Goal: Task Accomplishment & Management: Use online tool/utility

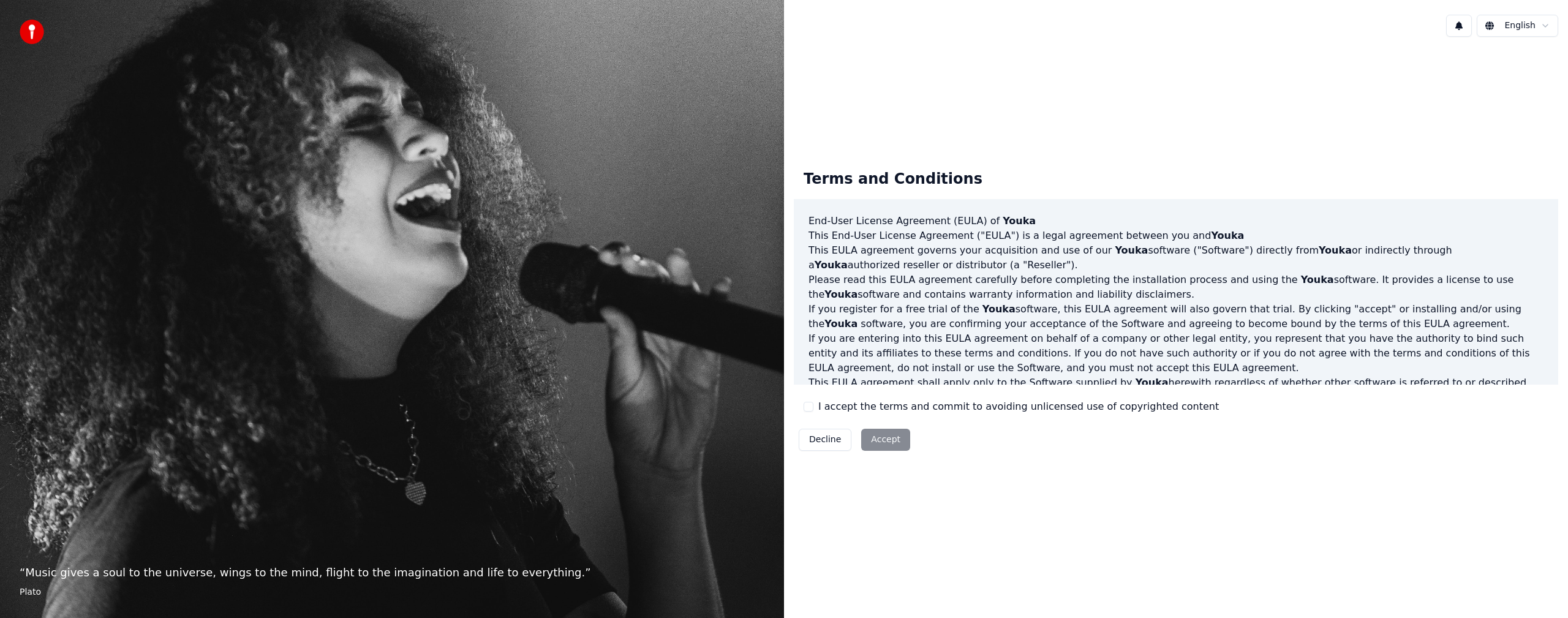
drag, startPoint x: 811, startPoint y: 410, endPoint x: 812, endPoint y: 420, distance: 10.0
click at [811, 410] on button "I accept the terms and commit to avoiding unlicensed use of copyrighted content" at bounding box center [808, 406] width 10 height 10
click at [873, 447] on button "Accept" at bounding box center [885, 440] width 49 height 22
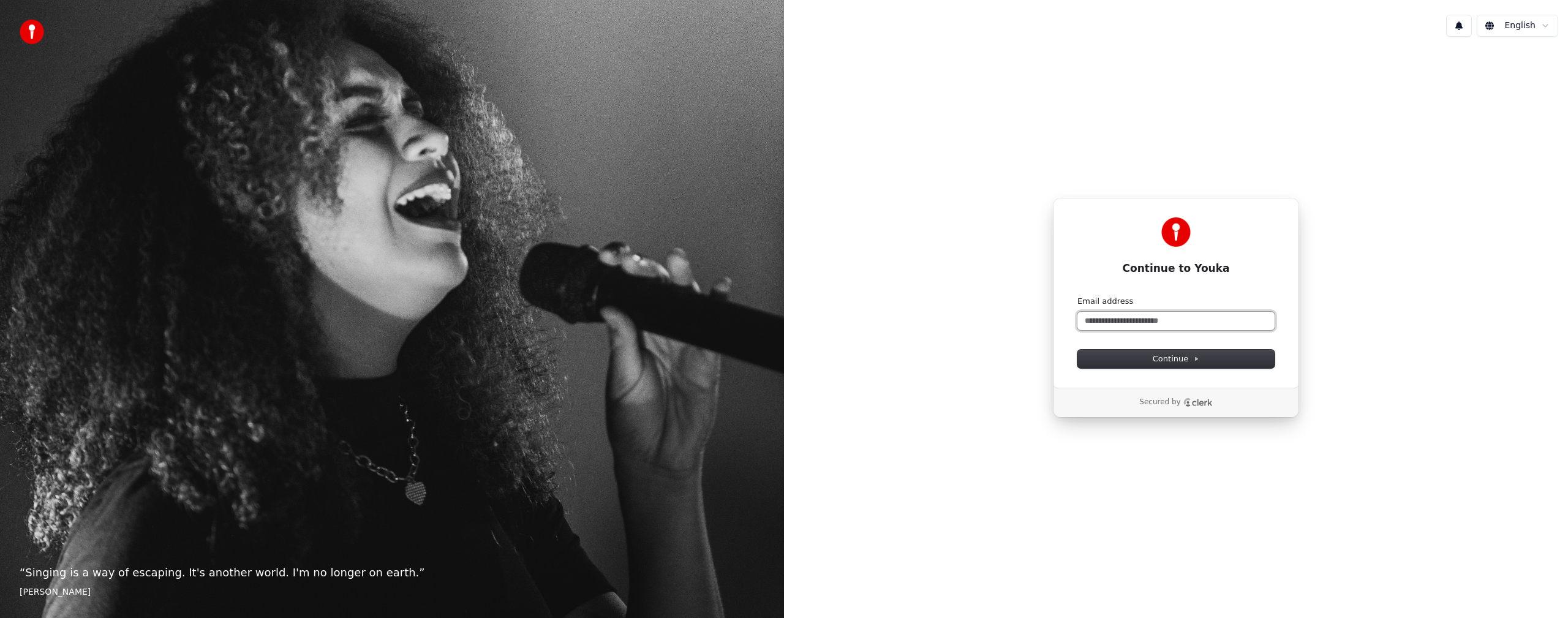
click at [1145, 322] on input "Email address" at bounding box center [1176, 321] width 198 height 18
click at [1186, 360] on span "Continue" at bounding box center [1176, 359] width 47 height 11
click at [1300, 227] on div "Continue to Youka Continue with Google or Email address Continue Secured by" at bounding box center [1175, 308] width 784 height 522
click at [1139, 321] on input "Email address" at bounding box center [1176, 321] width 198 height 18
click at [1167, 362] on span "Continue" at bounding box center [1176, 359] width 47 height 11
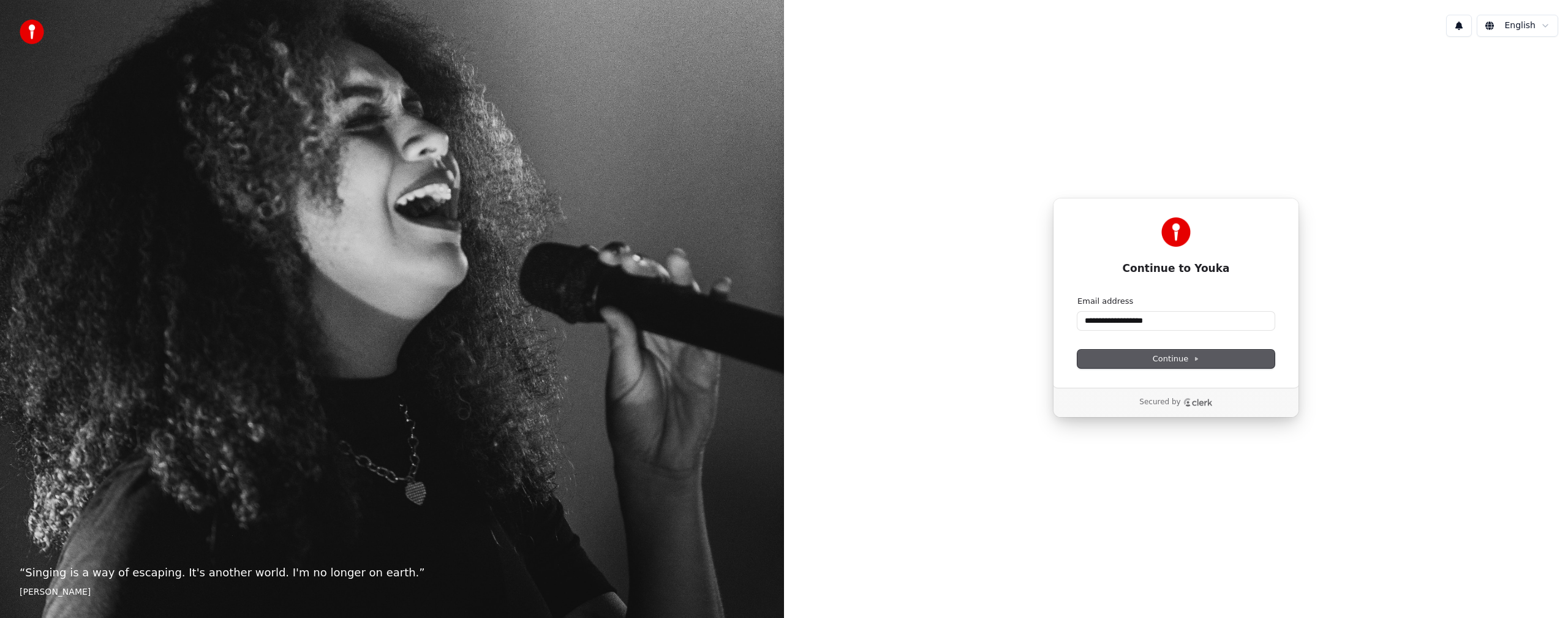
type input "**********"
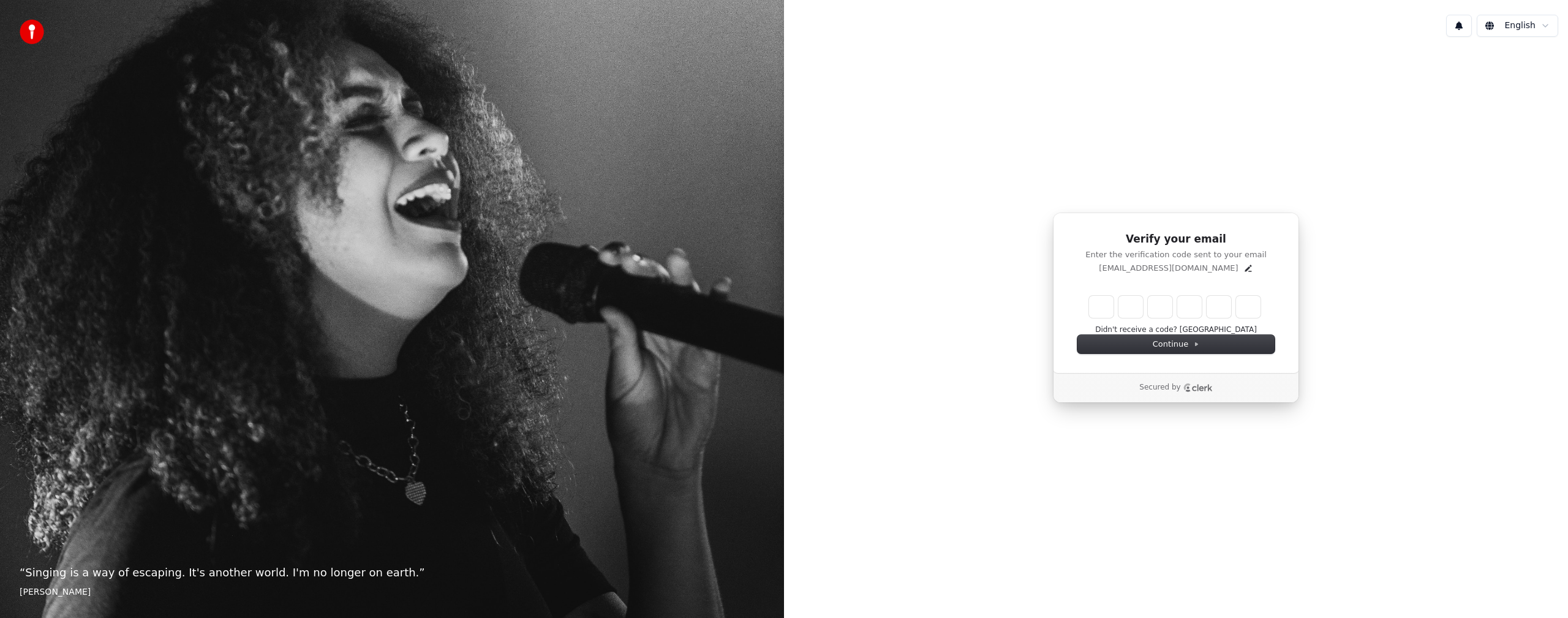
type input "*"
type input "**"
type input "*"
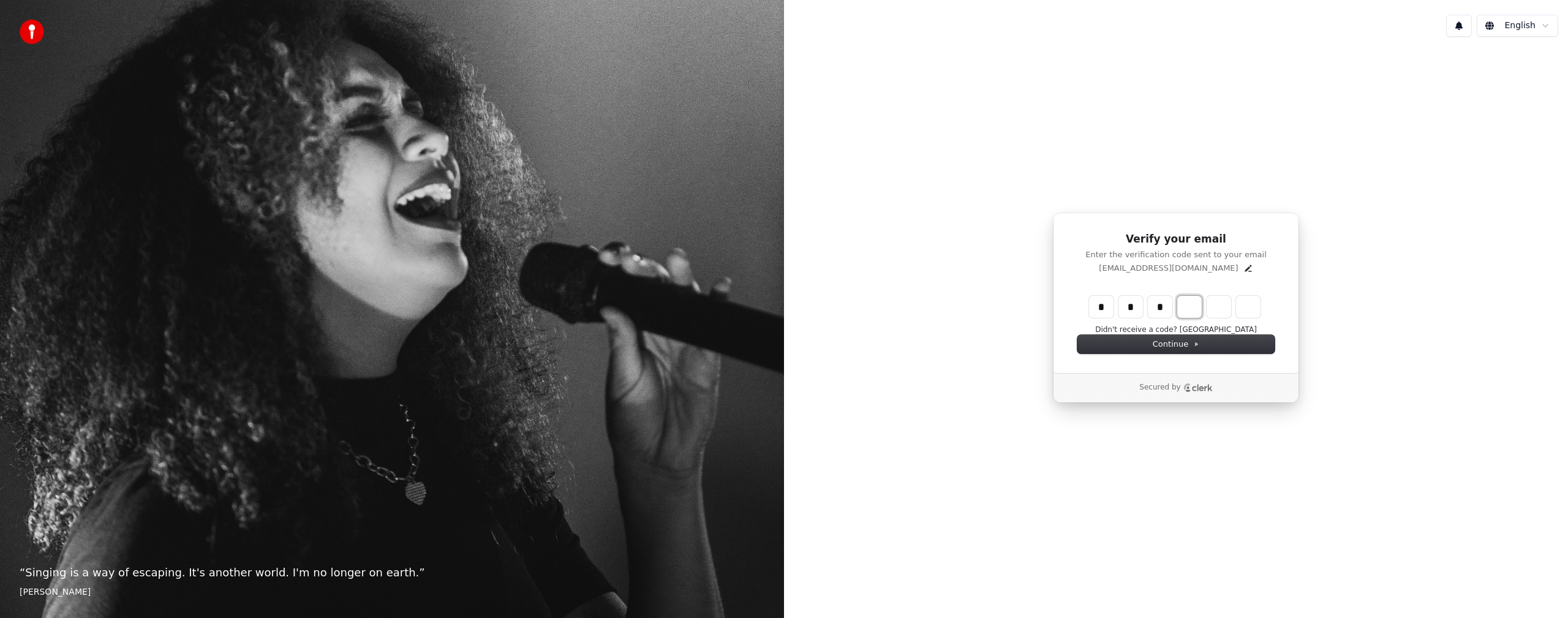
type input "***"
type input "*"
type input "****"
type input "*"
type input "******"
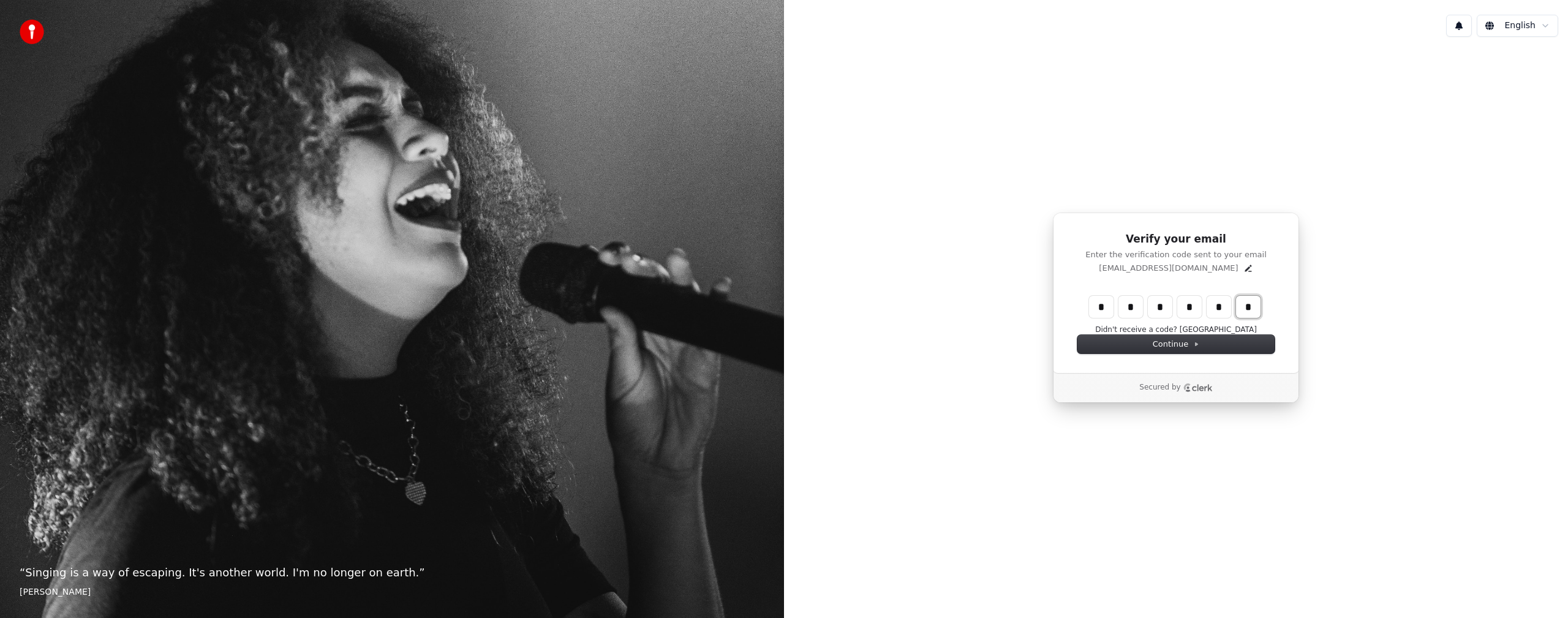
type input "*"
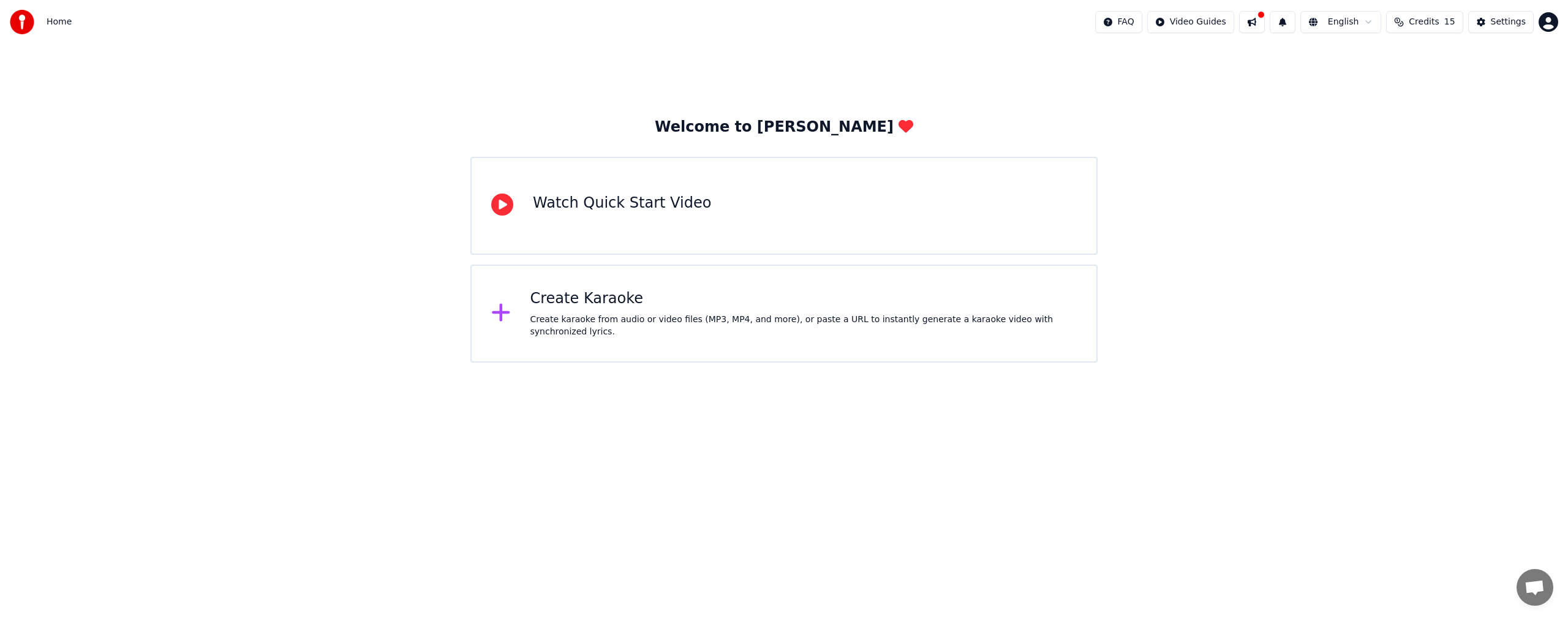
click at [699, 326] on div "Create karaoke from audio or video files (MP3, MP4, and more), or paste a URL t…" at bounding box center [803, 326] width 547 height 25
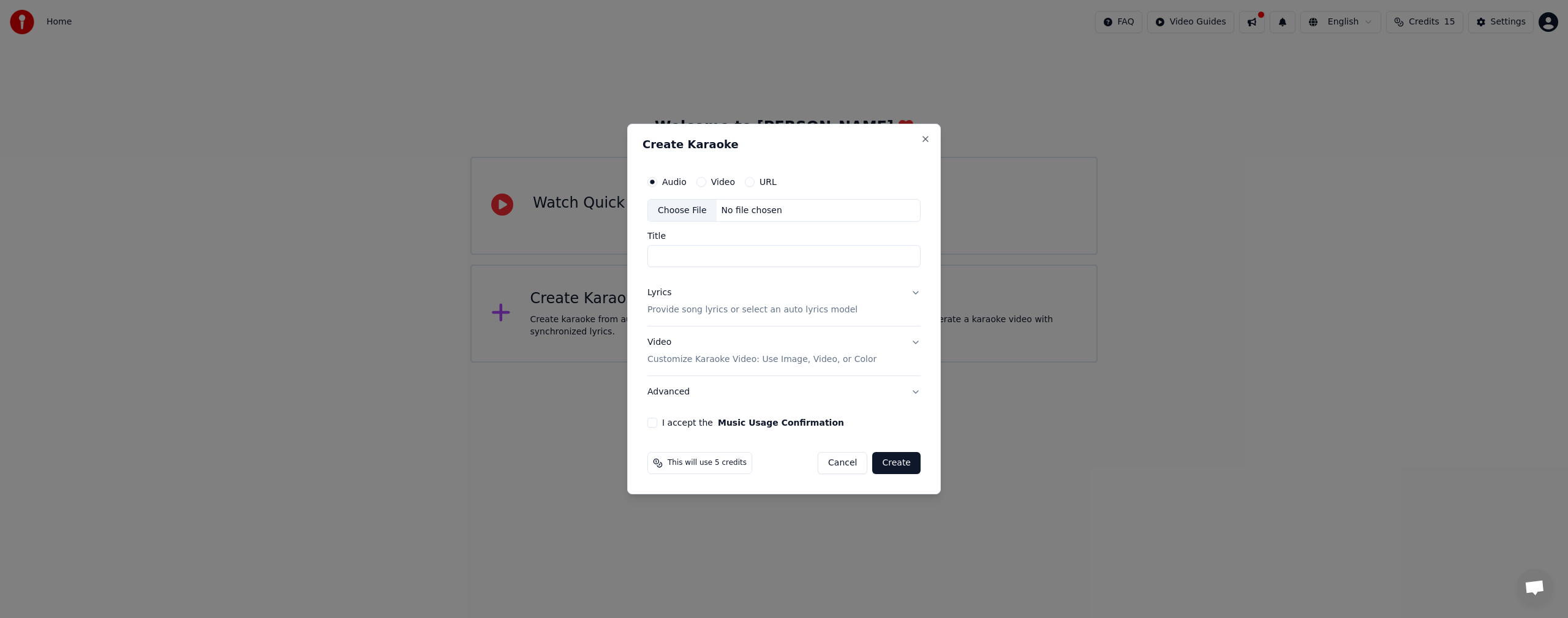
click at [684, 207] on div "Choose File" at bounding box center [682, 210] width 69 height 22
type input "***"
click at [916, 291] on button "Lyrics Provide song lyrics or select an auto lyrics model" at bounding box center [784, 302] width 273 height 49
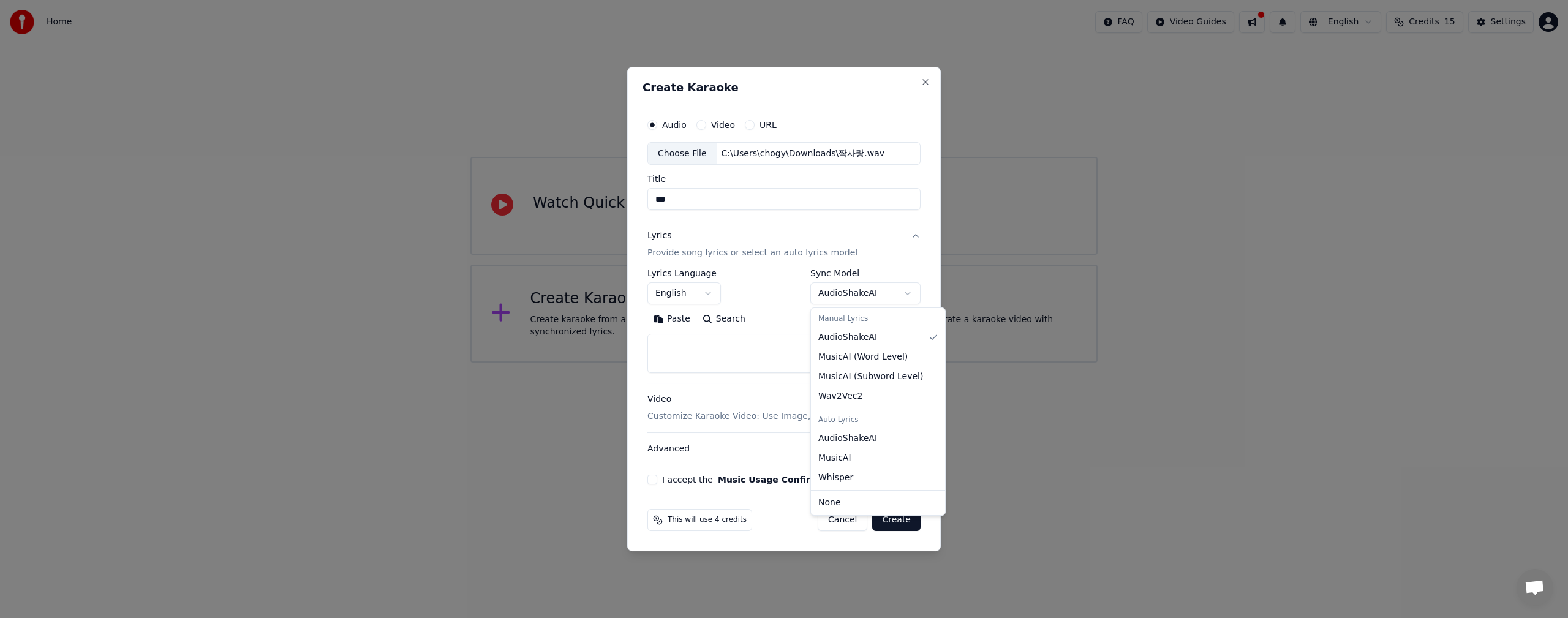
click at [919, 290] on body "**********" at bounding box center [784, 181] width 1568 height 362
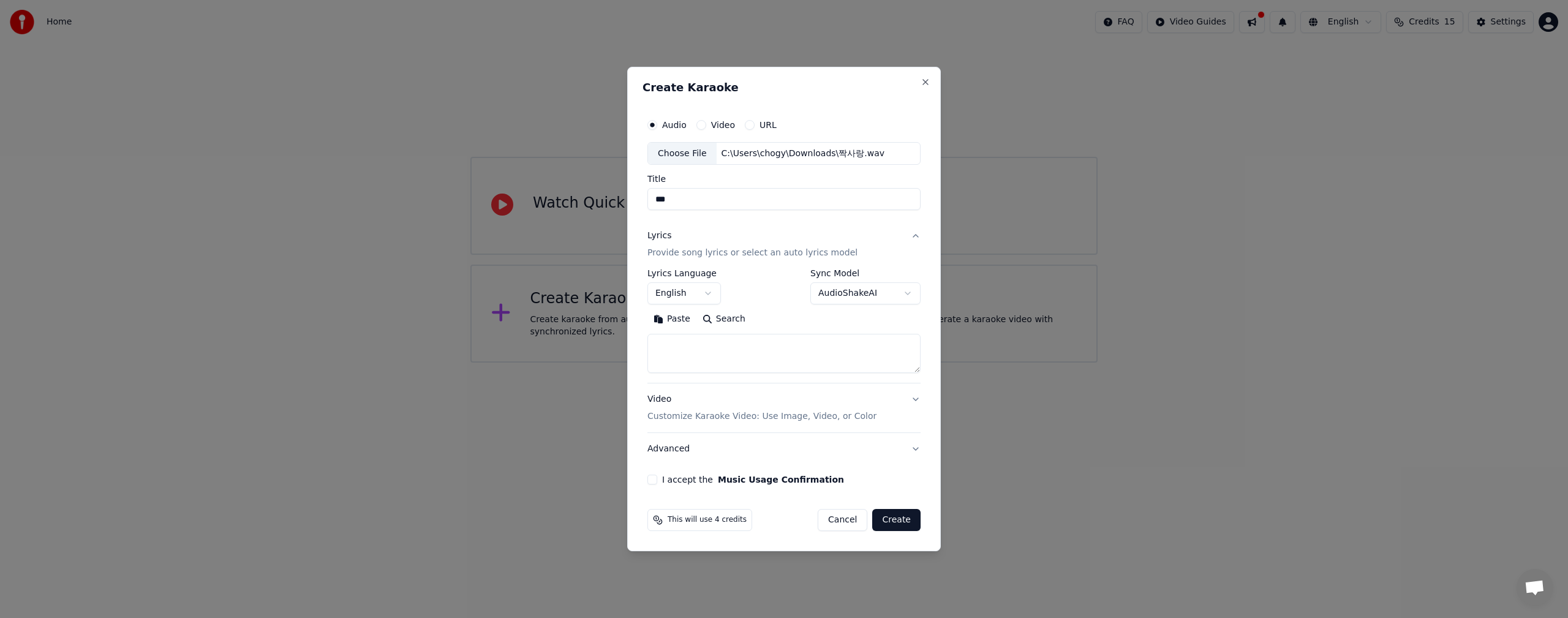
click at [1194, 325] on div at bounding box center [784, 309] width 1568 height 618
click at [917, 399] on button "Video Customize Karaoke Video: Use Image, Video, or Color" at bounding box center [784, 408] width 273 height 49
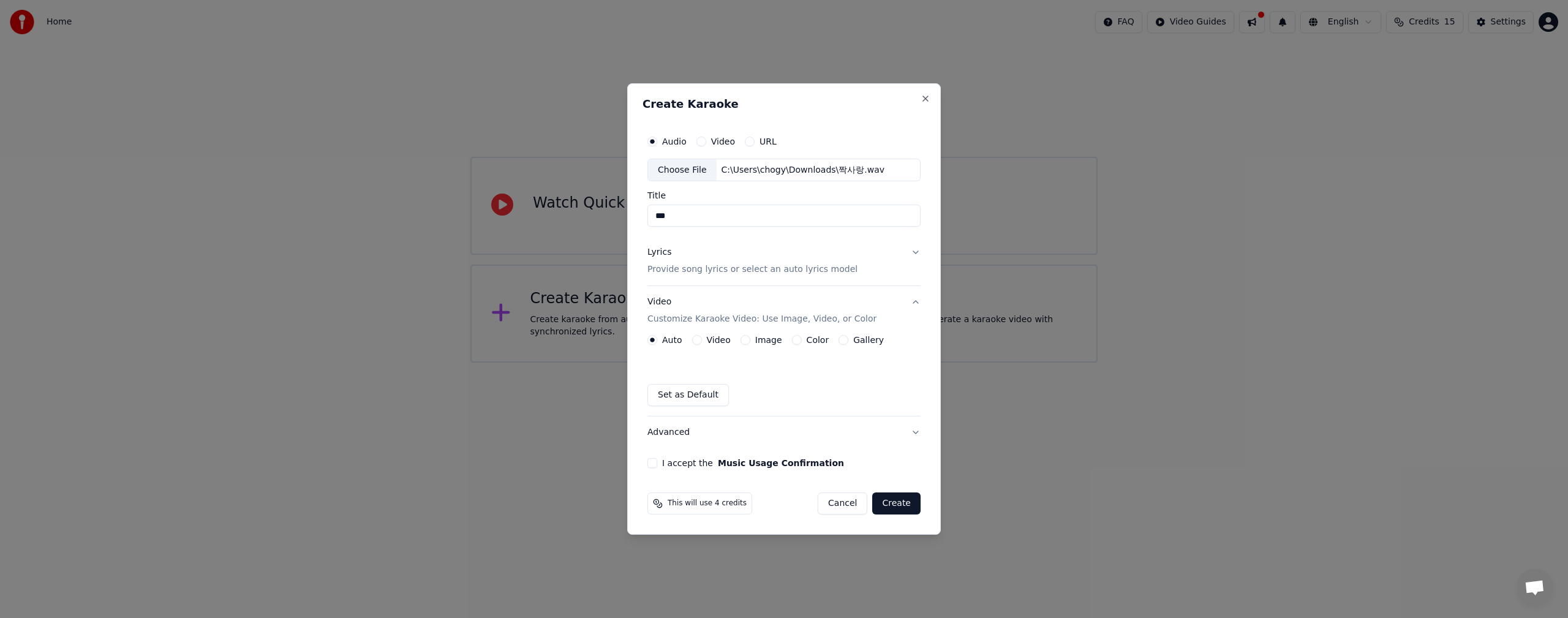
click at [917, 304] on button "Video Customize Karaoke Video: Use Image, Video, or Color" at bounding box center [784, 311] width 273 height 49
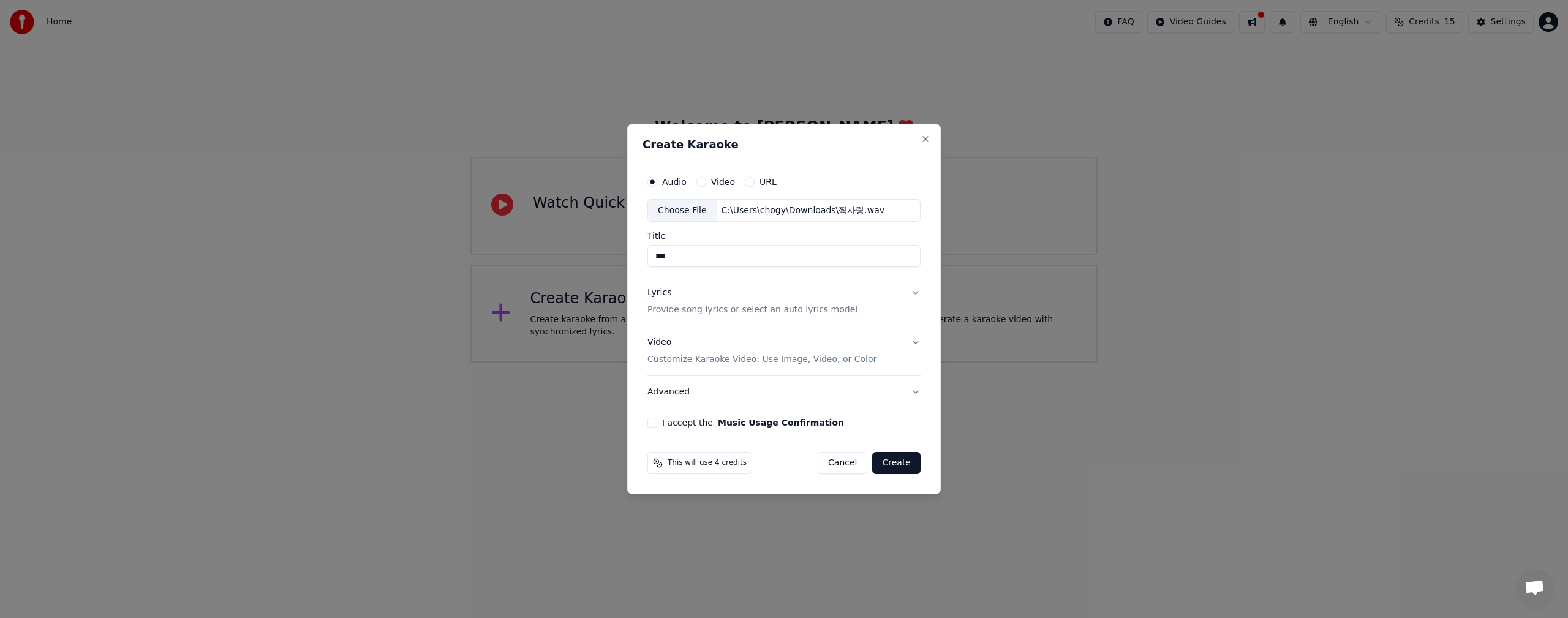
click at [912, 292] on button "Lyrics Provide song lyrics or select an auto lyrics model" at bounding box center [784, 302] width 273 height 49
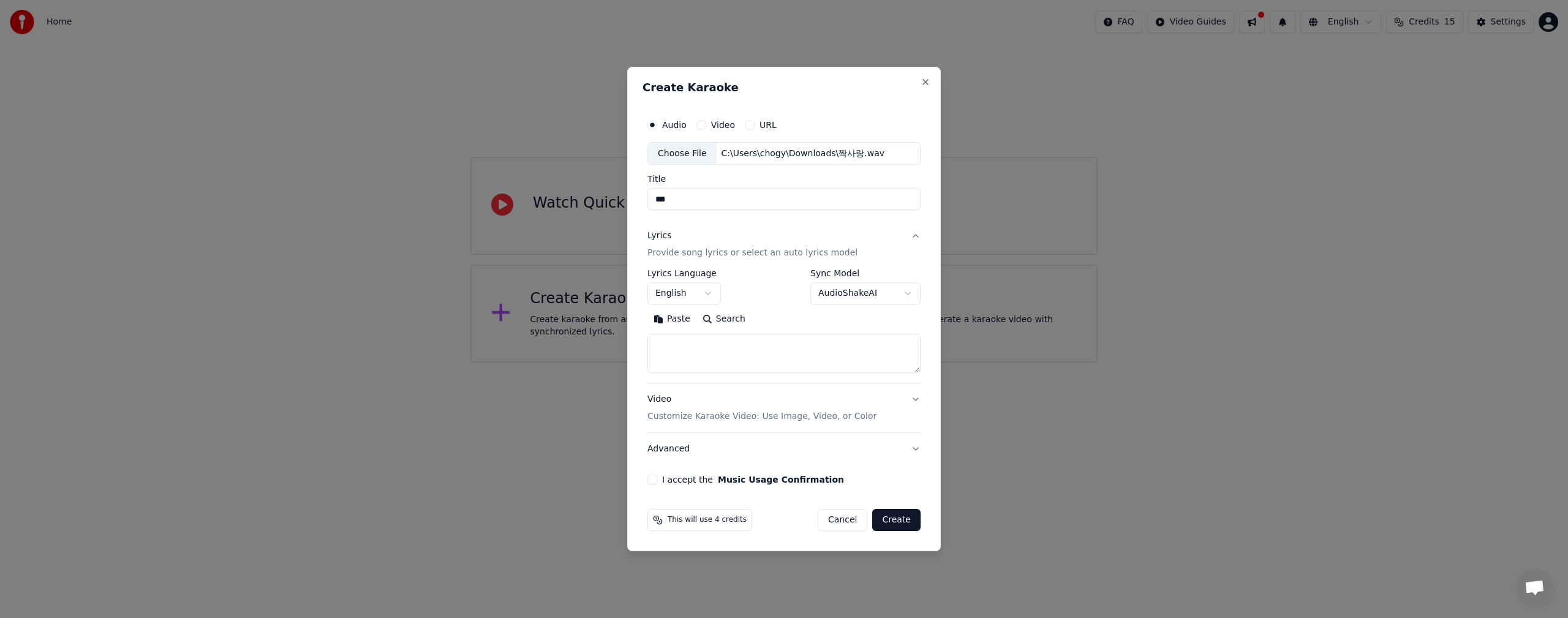
click at [704, 290] on body "**********" at bounding box center [784, 181] width 1568 height 362
select select "**"
click at [908, 297] on body "**********" at bounding box center [784, 181] width 1568 height 362
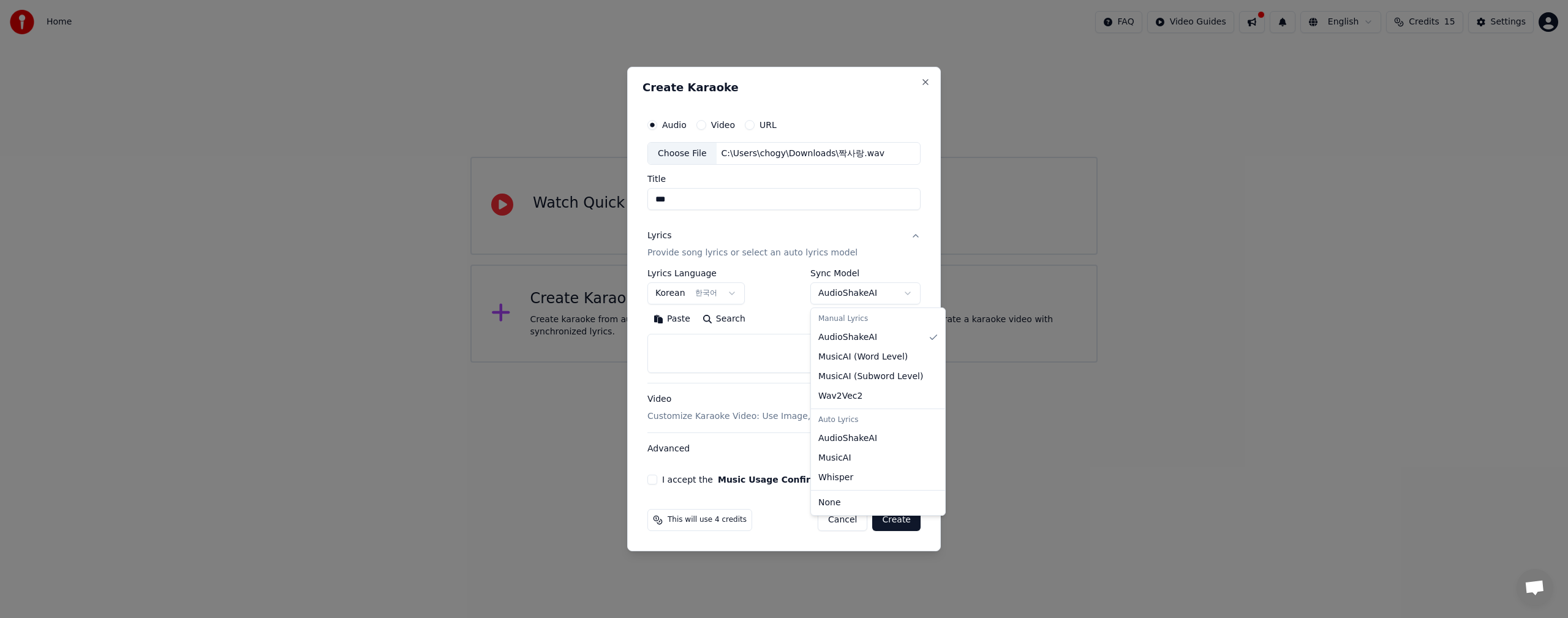
select select "**********"
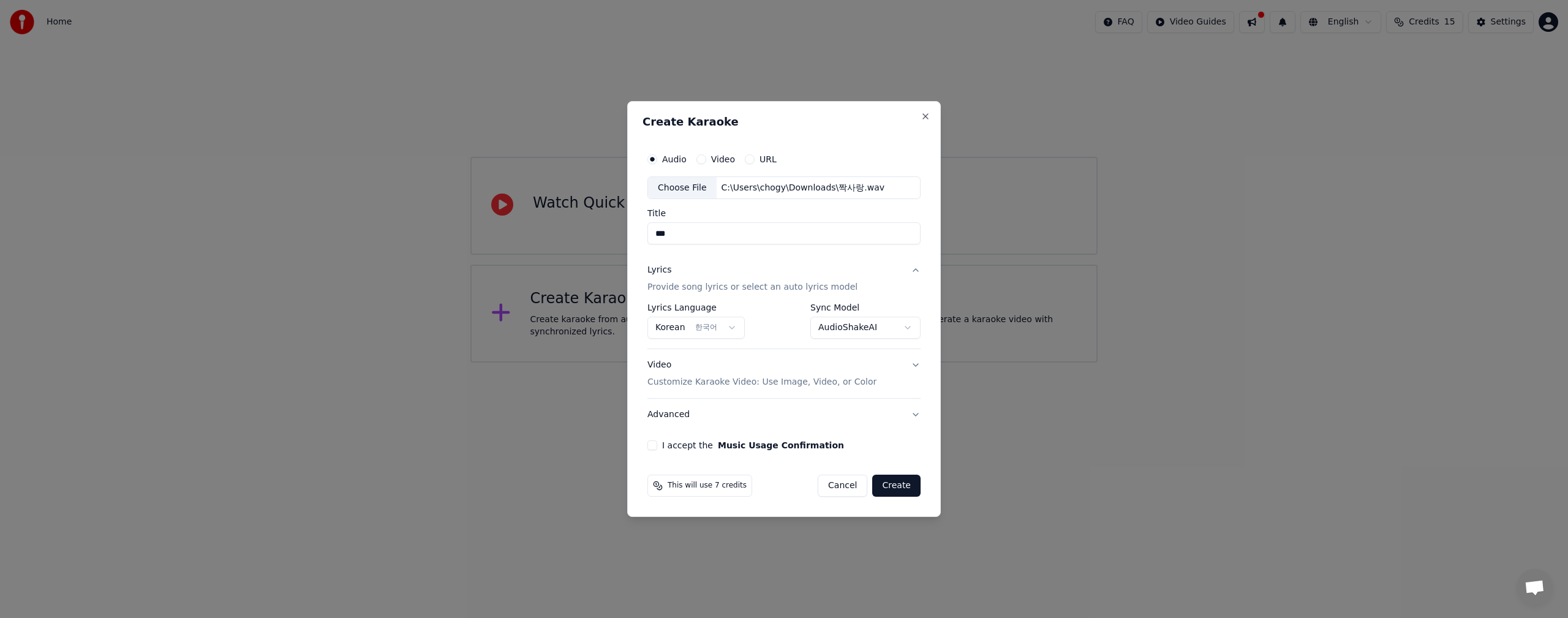
click at [913, 367] on button "Video Customize Karaoke Video: Use Image, Video, or Color" at bounding box center [784, 374] width 273 height 49
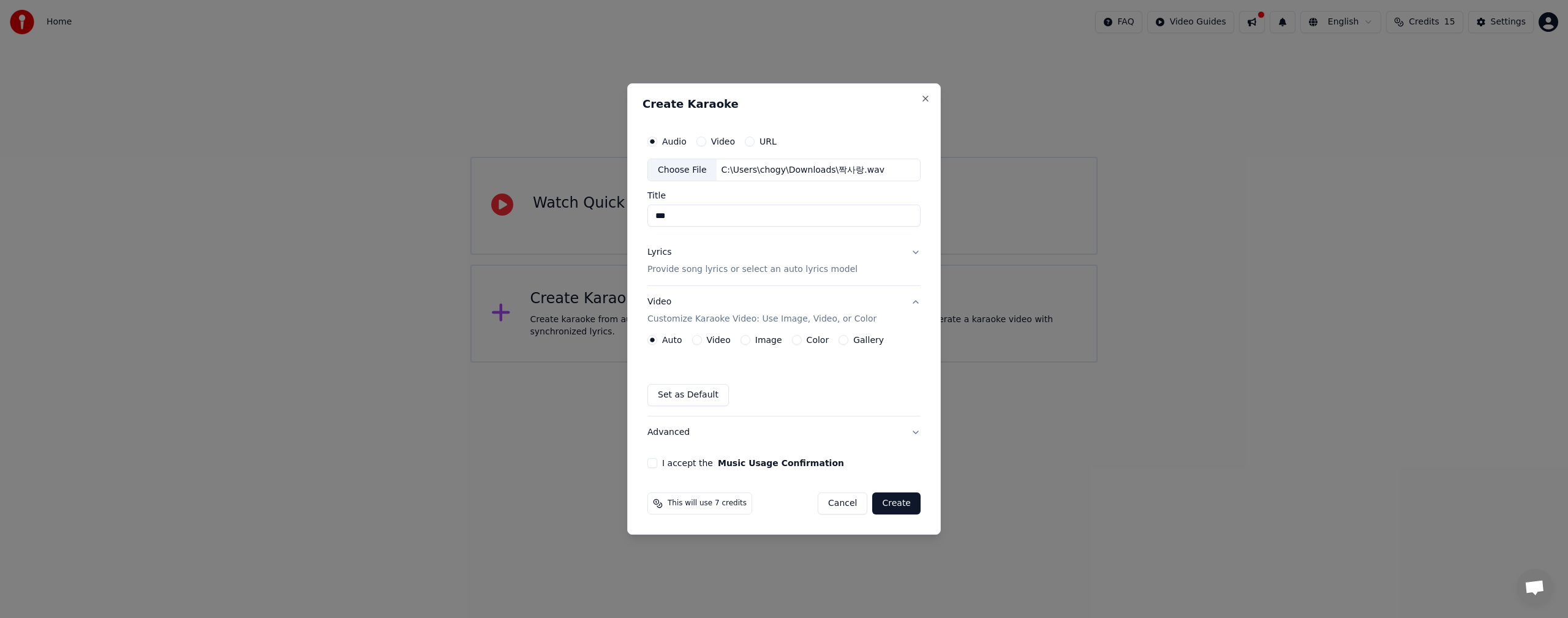
click at [838, 343] on button "Gallery" at bounding box center [843, 340] width 10 height 10
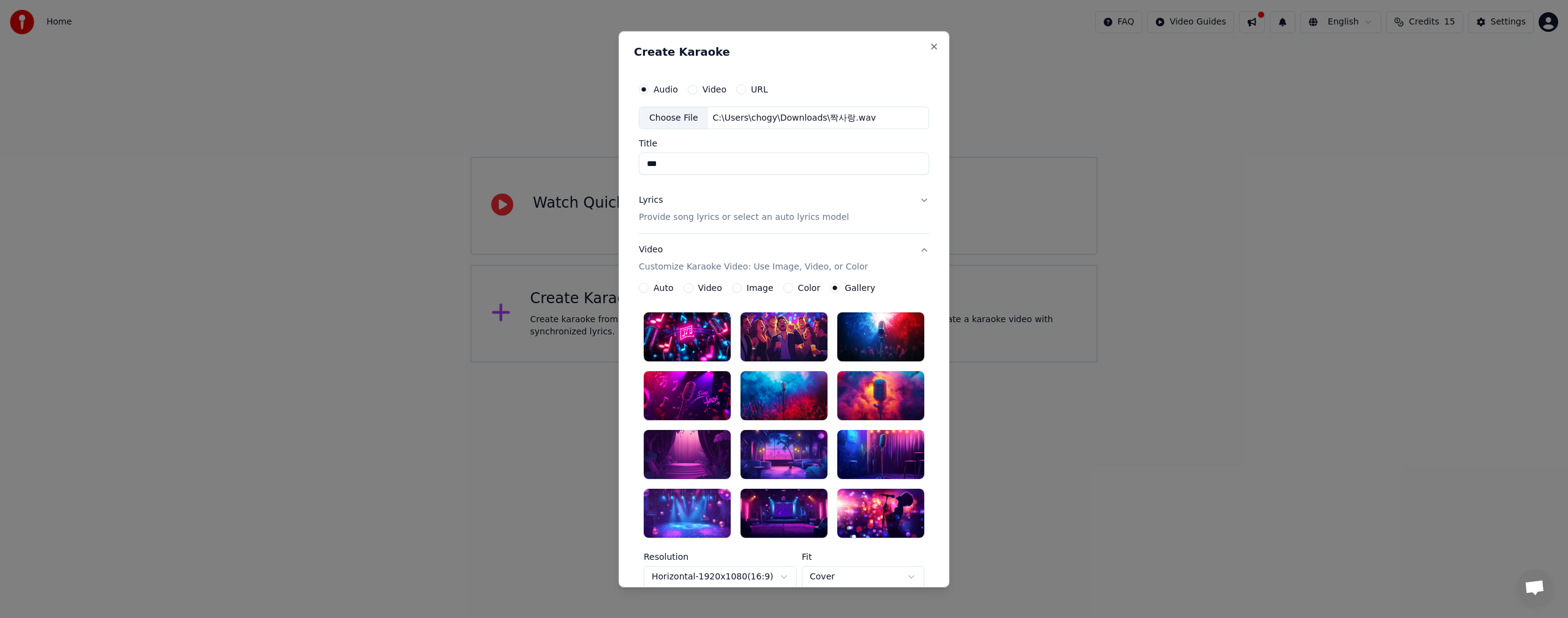
click at [642, 289] on button "Auto" at bounding box center [643, 288] width 10 height 10
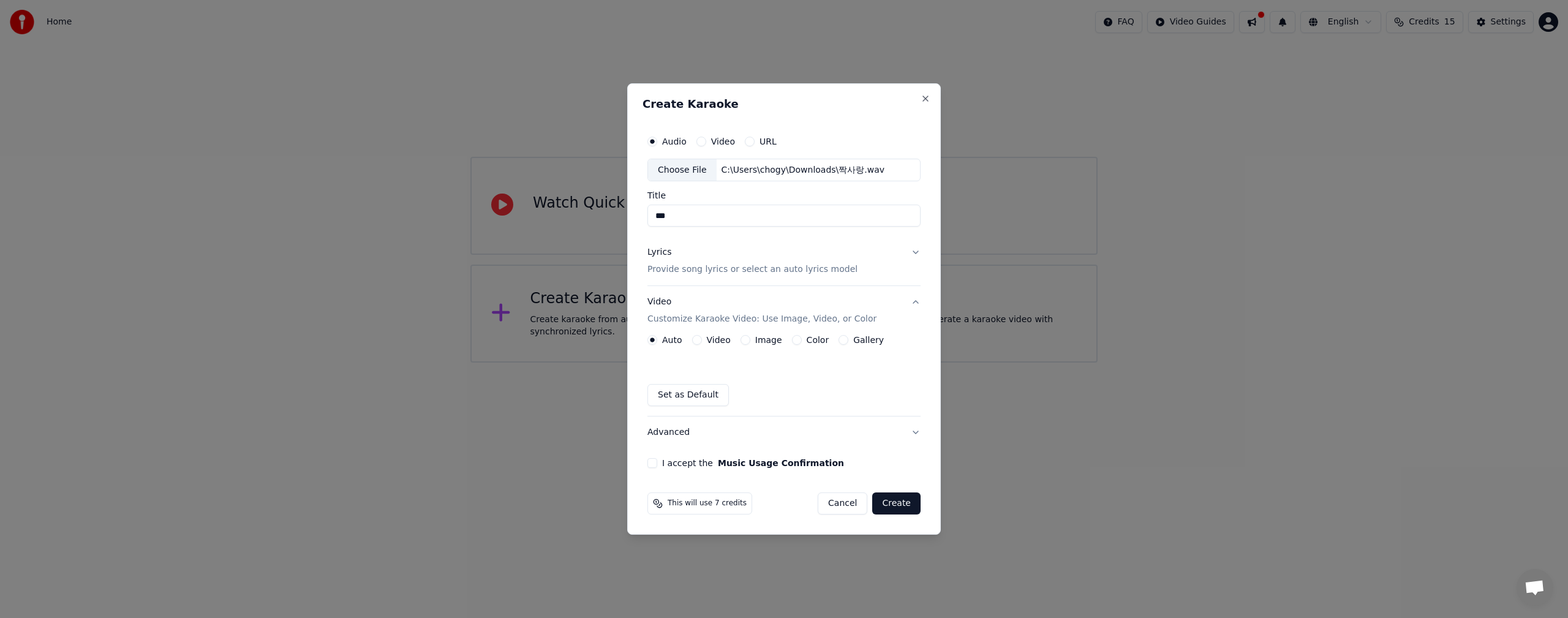
click at [703, 341] on div "Video" at bounding box center [711, 340] width 39 height 10
click at [697, 338] on button "Video" at bounding box center [697, 340] width 10 height 10
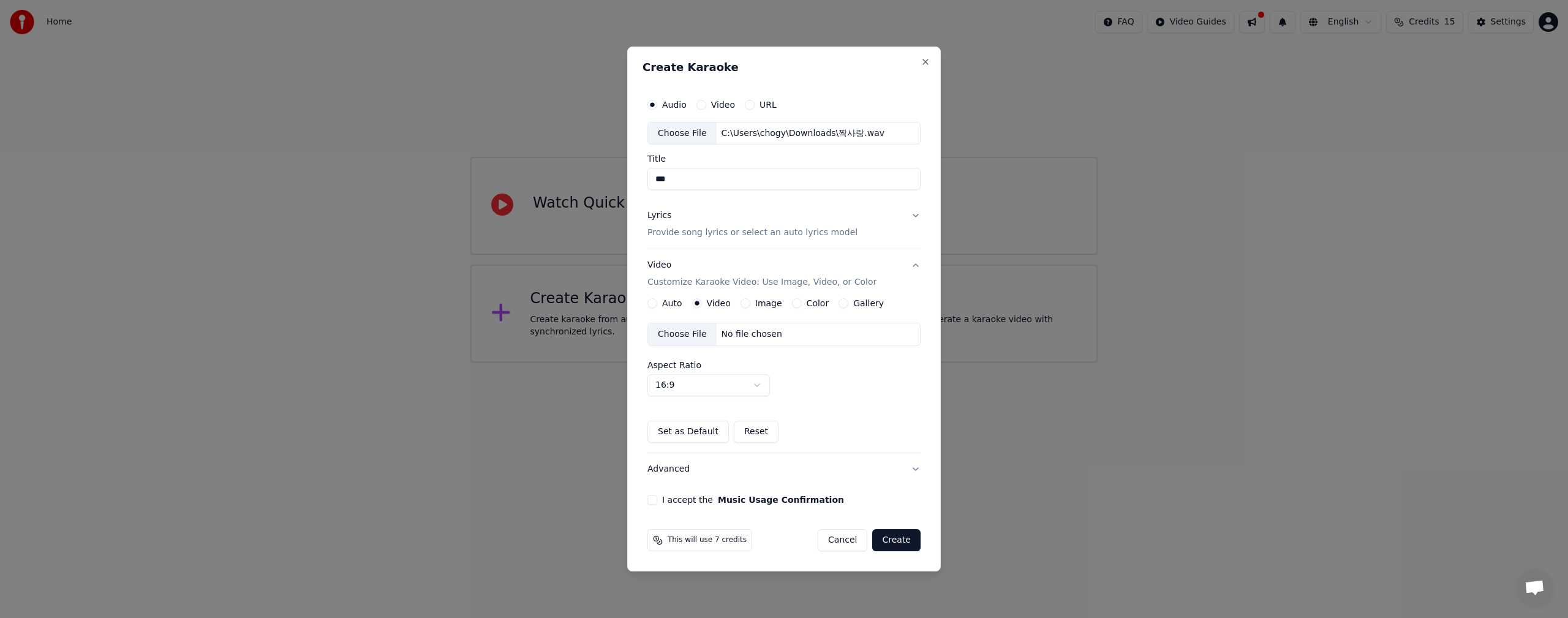
click at [740, 302] on button "Image" at bounding box center [745, 303] width 10 height 10
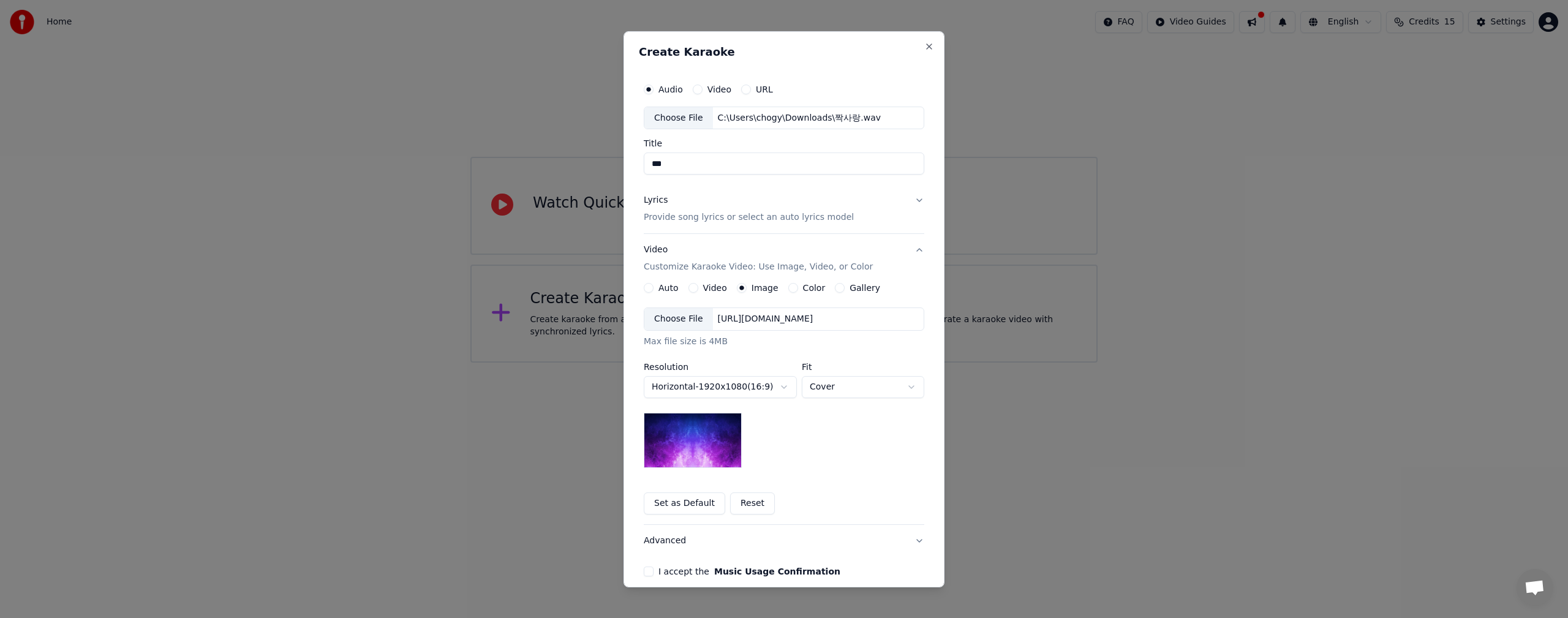
click at [788, 287] on button "Color" at bounding box center [793, 288] width 10 height 10
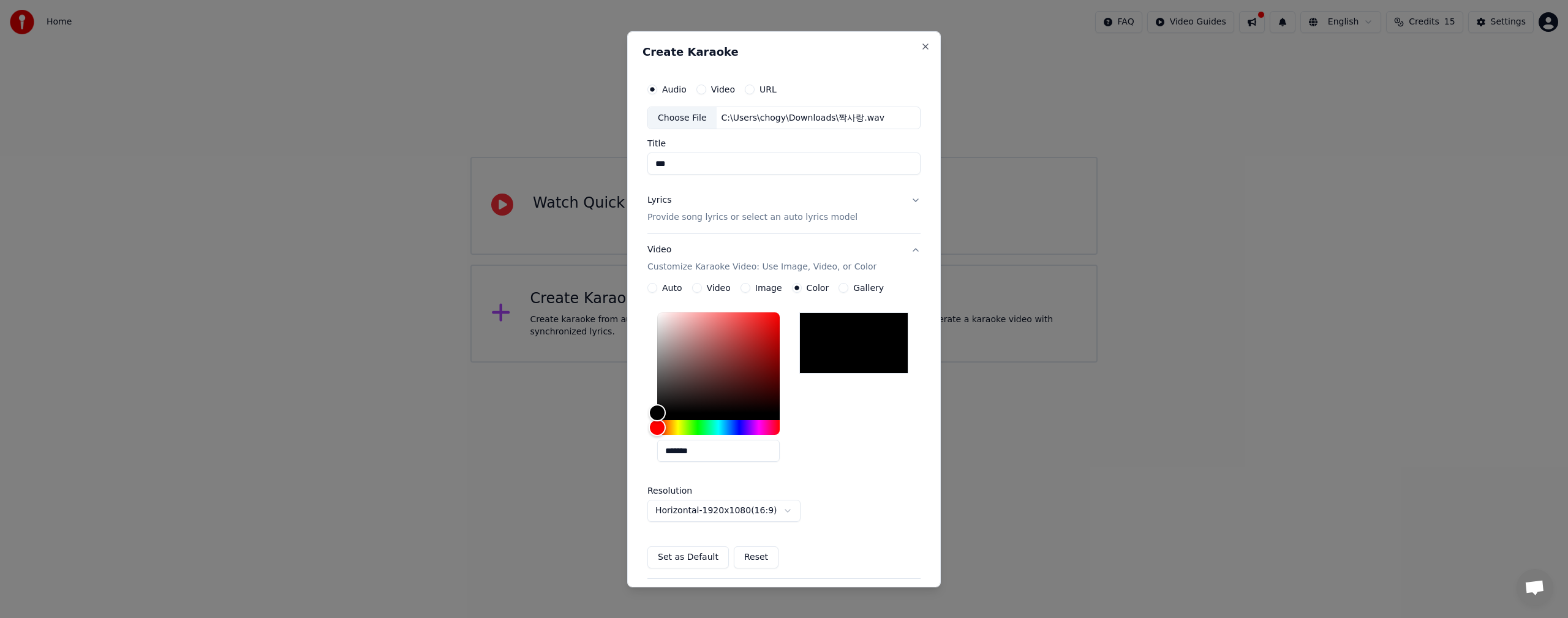
click at [838, 288] on button "Gallery" at bounding box center [843, 288] width 10 height 10
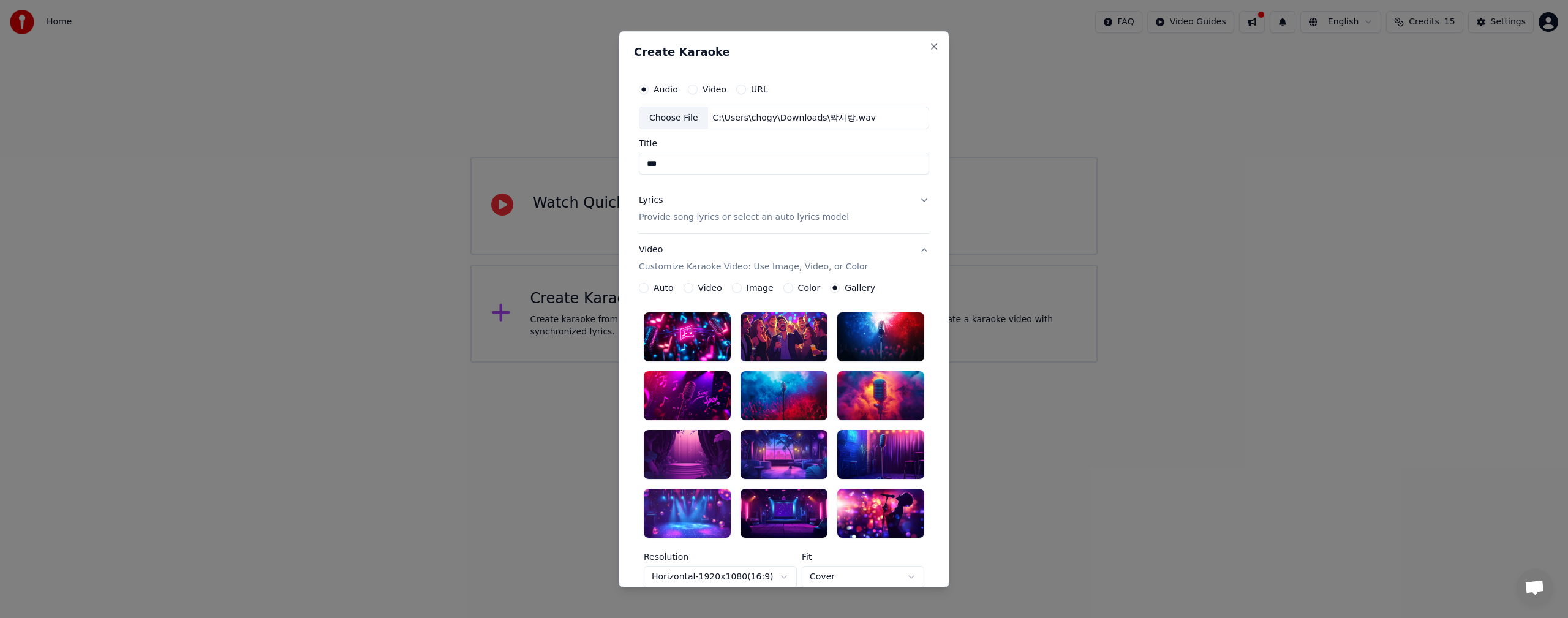
click at [643, 290] on div "Auto" at bounding box center [656, 288] width 35 height 10
click at [639, 288] on button "Auto" at bounding box center [643, 288] width 10 height 10
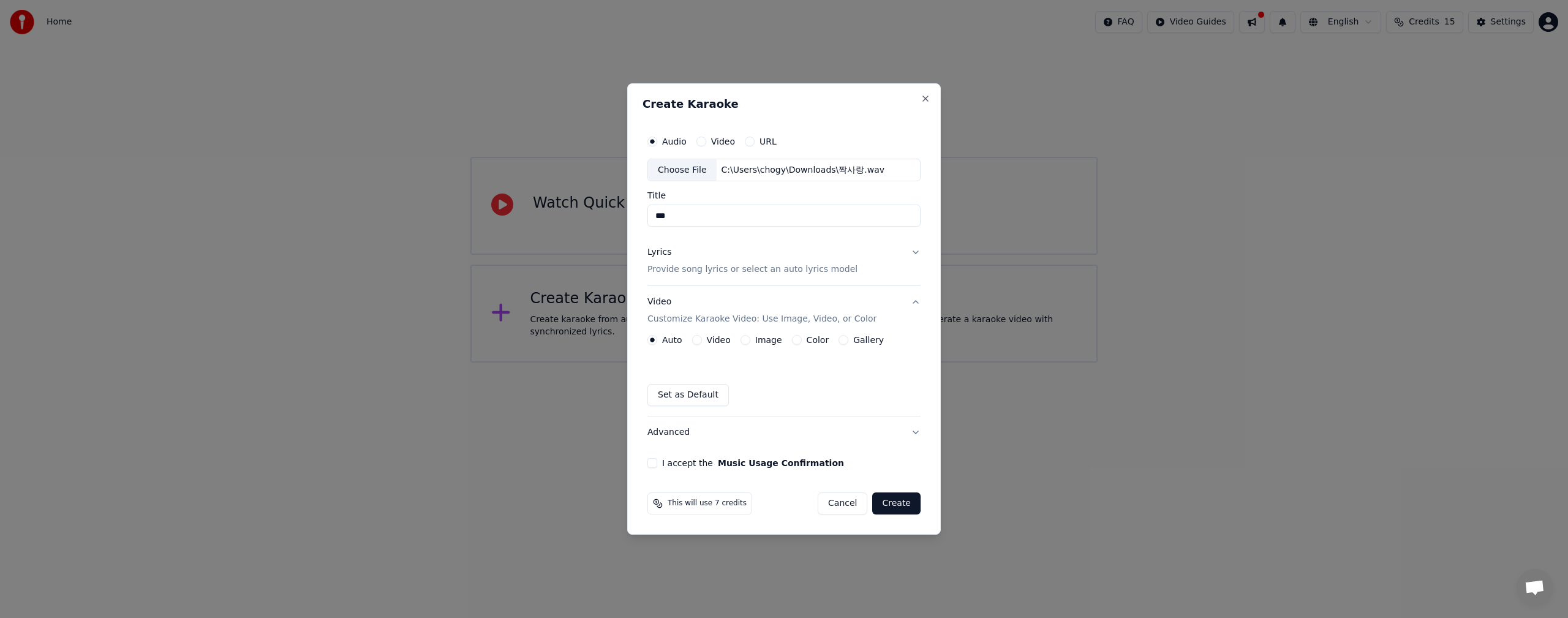
click at [649, 464] on button "I accept the Music Usage Confirmation" at bounding box center [652, 463] width 10 height 10
click at [903, 506] on button "Create" at bounding box center [896, 503] width 48 height 22
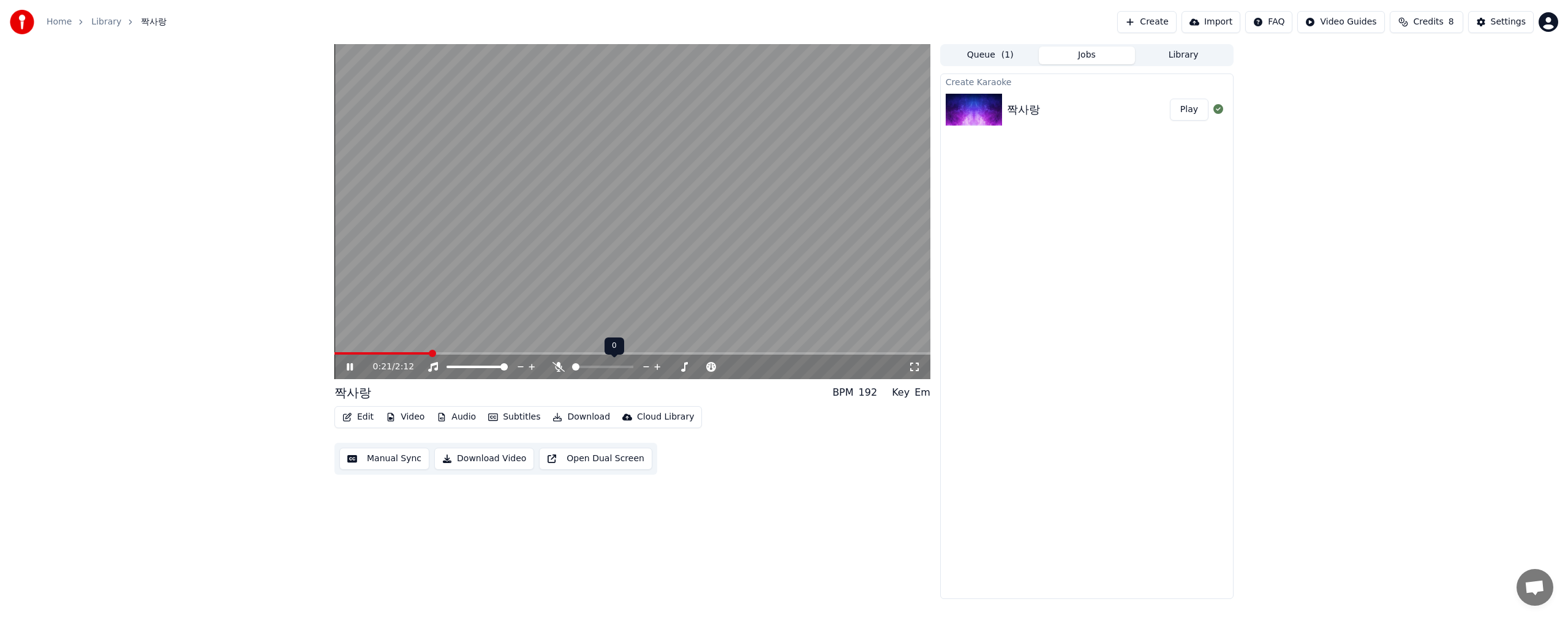
click at [610, 362] on div at bounding box center [614, 367] width 98 height 12
click at [583, 363] on span at bounding box center [585, 367] width 7 height 7
click at [578, 367] on span at bounding box center [580, 367] width 7 height 7
click at [496, 367] on span at bounding box center [491, 367] width 7 height 7
click at [683, 365] on icon at bounding box center [685, 367] width 11 height 12
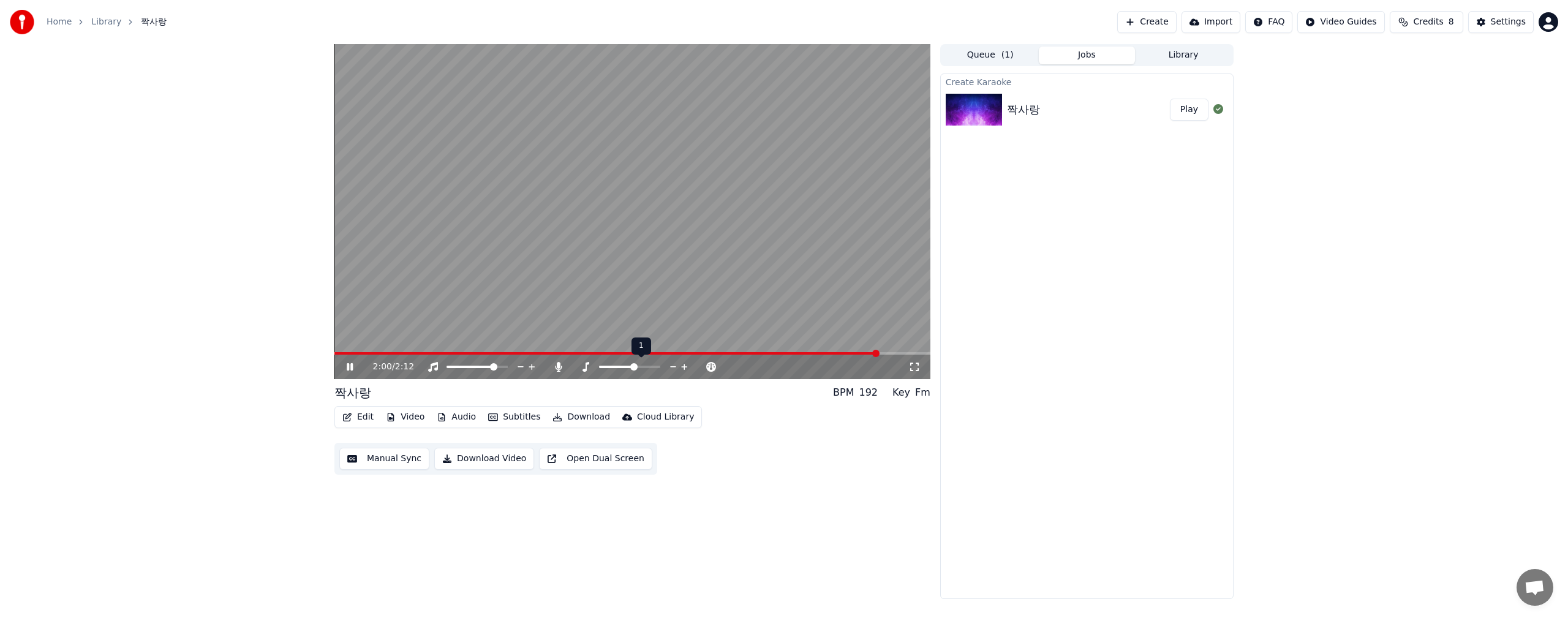
click at [685, 365] on icon at bounding box center [684, 367] width 6 height 6
click at [687, 365] on icon at bounding box center [685, 367] width 11 height 12
click at [686, 366] on icon at bounding box center [685, 367] width 11 height 12
click at [350, 365] on icon at bounding box center [350, 367] width 7 height 8
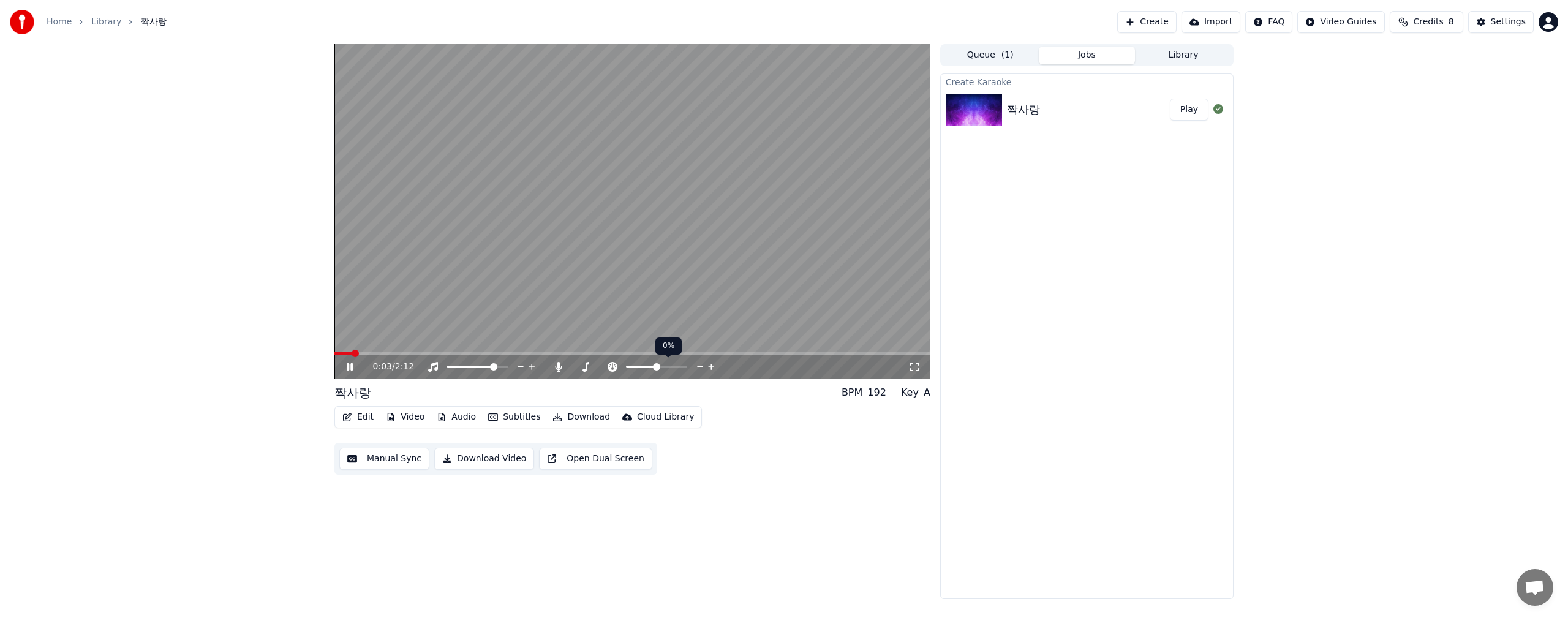
click at [714, 367] on icon at bounding box center [711, 367] width 6 height 6
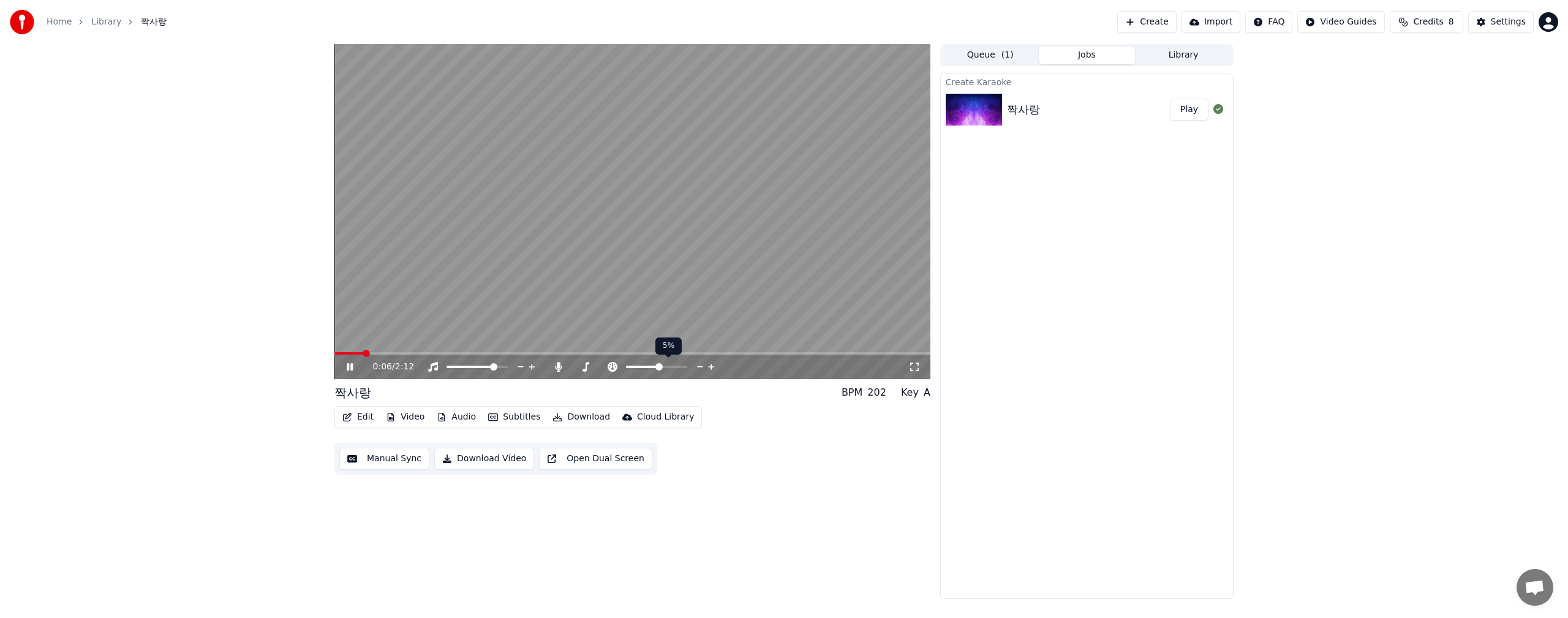
click at [714, 367] on icon at bounding box center [711, 367] width 6 height 6
click at [700, 365] on icon at bounding box center [700, 367] width 11 height 12
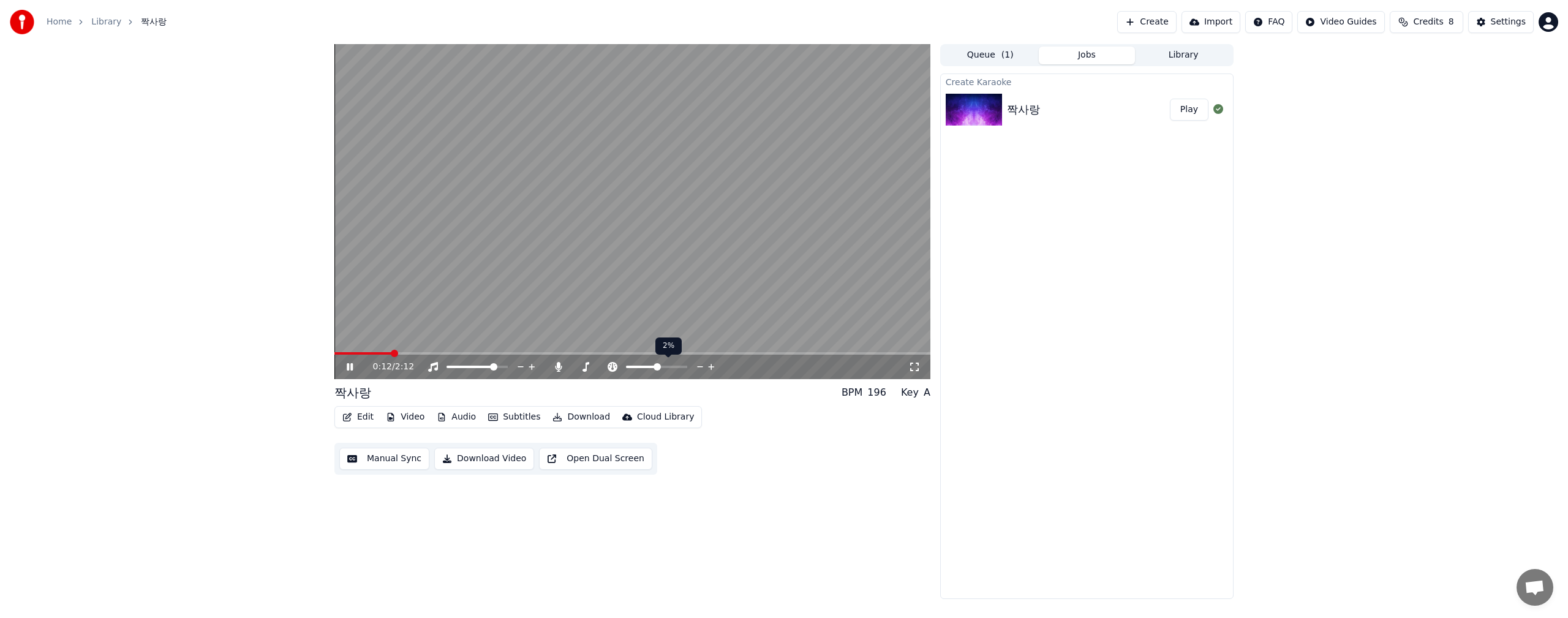
click at [700, 365] on icon at bounding box center [700, 367] width 11 height 12
click at [631, 365] on div at bounding box center [641, 367] width 98 height 12
click at [612, 370] on span at bounding box center [616, 367] width 7 height 7
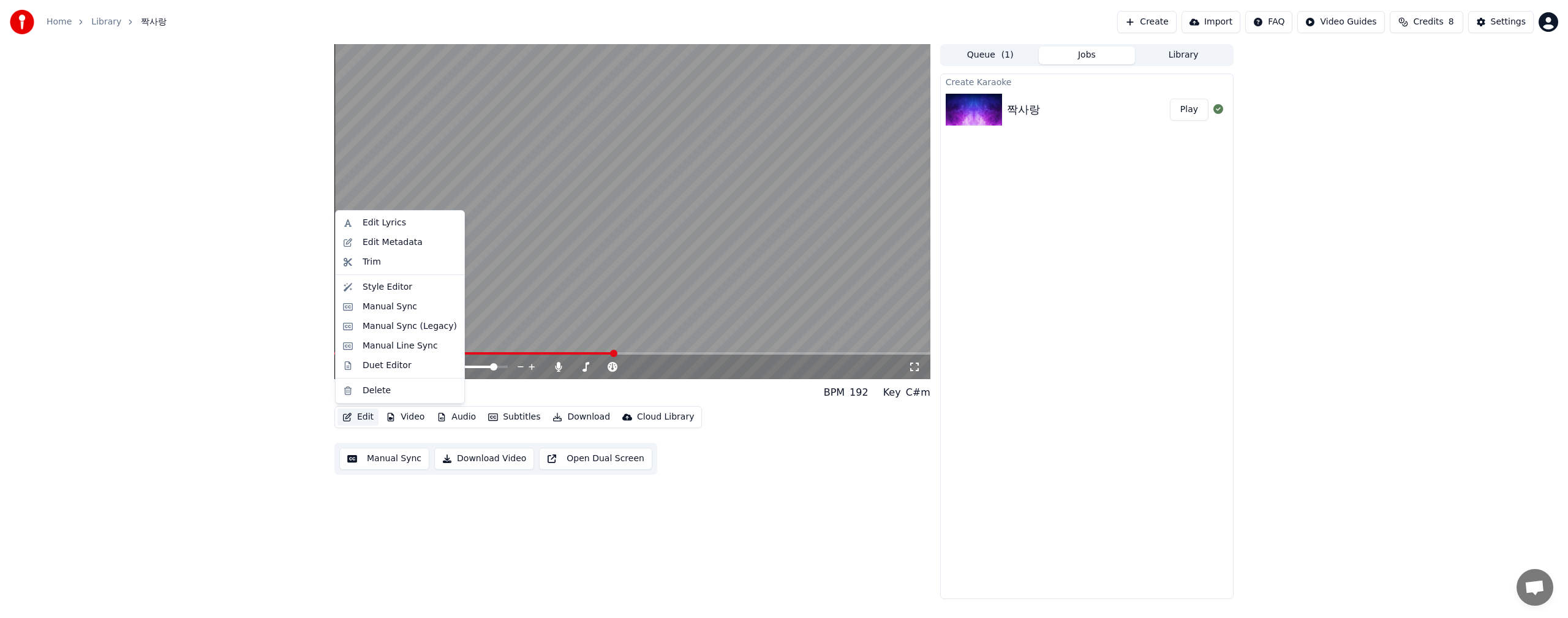
click at [365, 416] on button "Edit" at bounding box center [358, 417] width 41 height 17
click at [389, 222] on div "Edit Lyrics" at bounding box center [384, 222] width 43 height 12
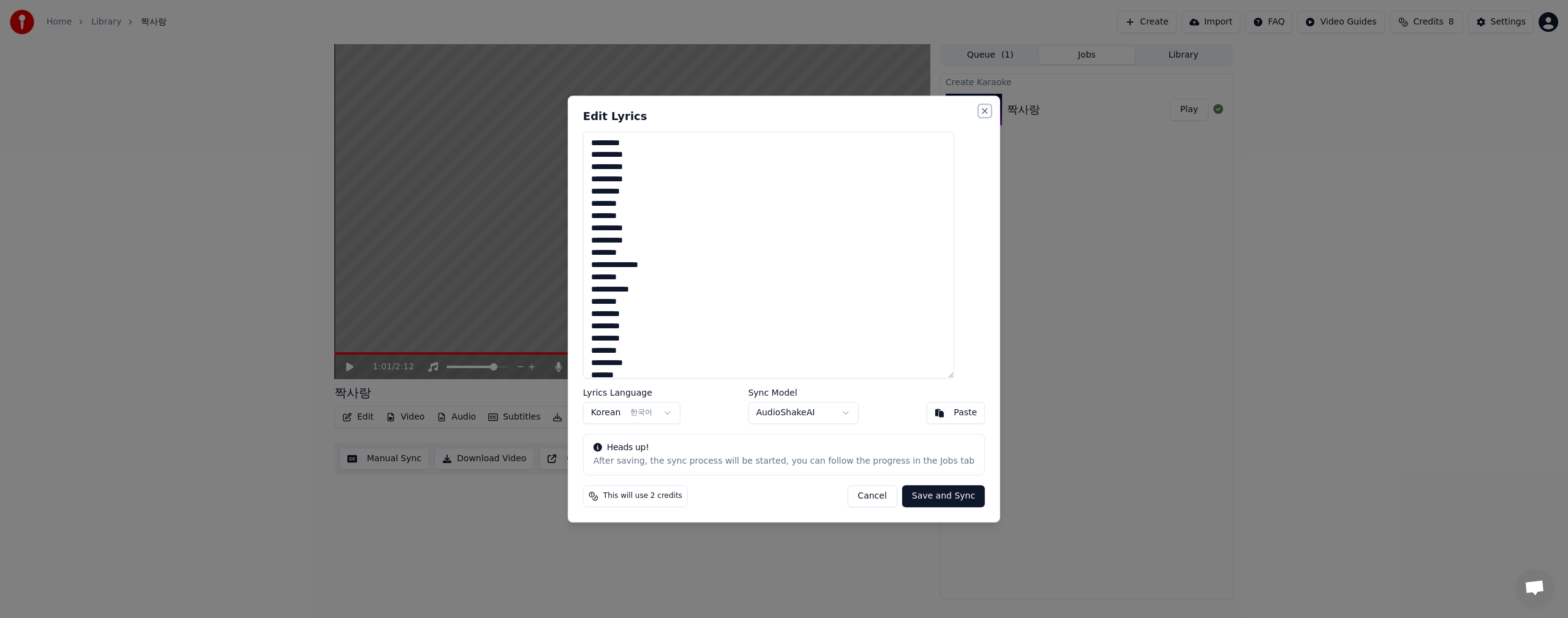
click at [980, 110] on button "Close" at bounding box center [985, 111] width 10 height 10
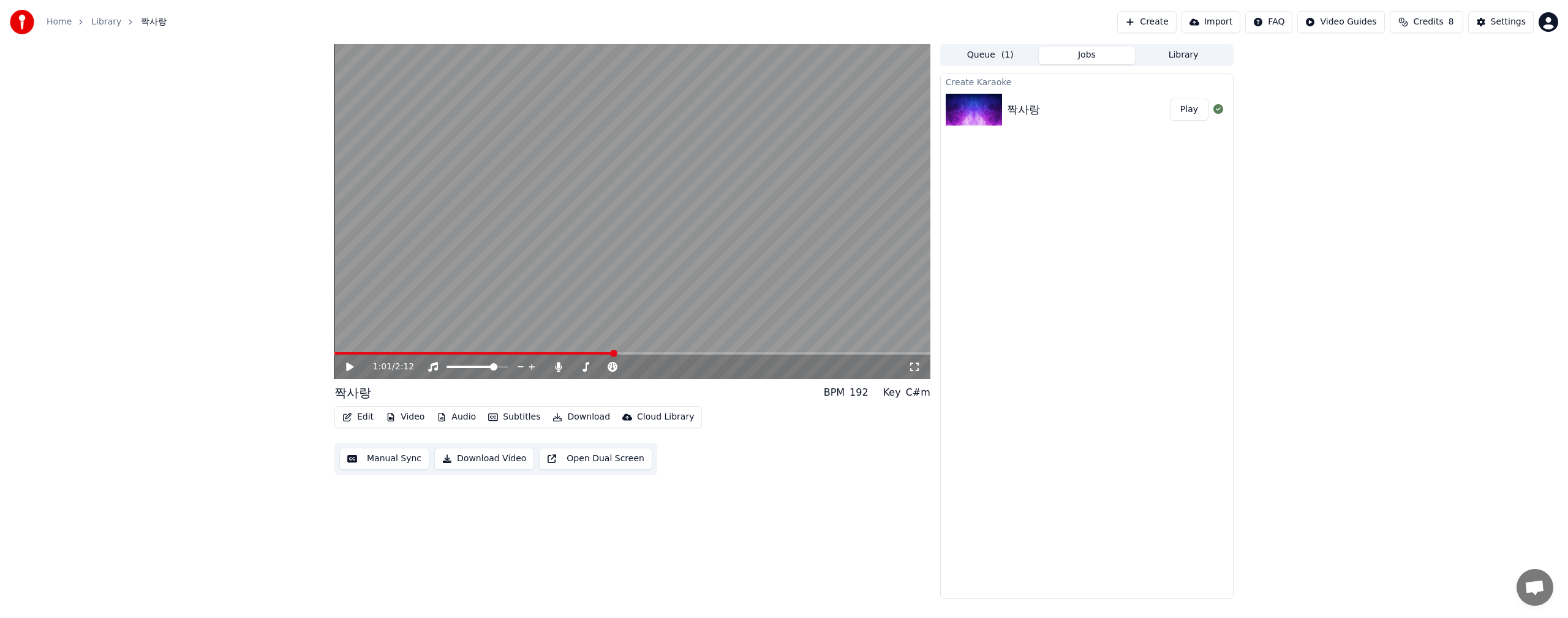
click at [1174, 461] on div "Create Karaoke 짝사랑 Play" at bounding box center [1087, 336] width 293 height 525
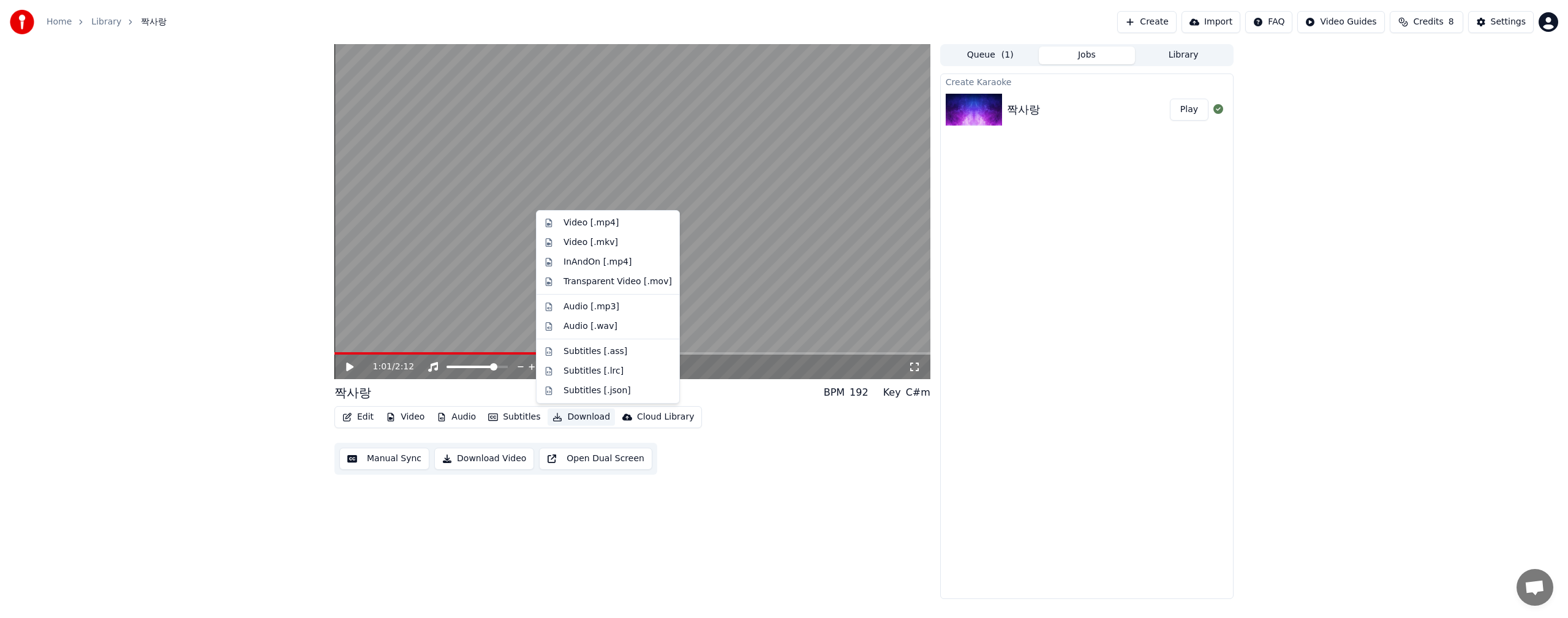
click at [576, 421] on button "Download" at bounding box center [580, 417] width 67 height 17
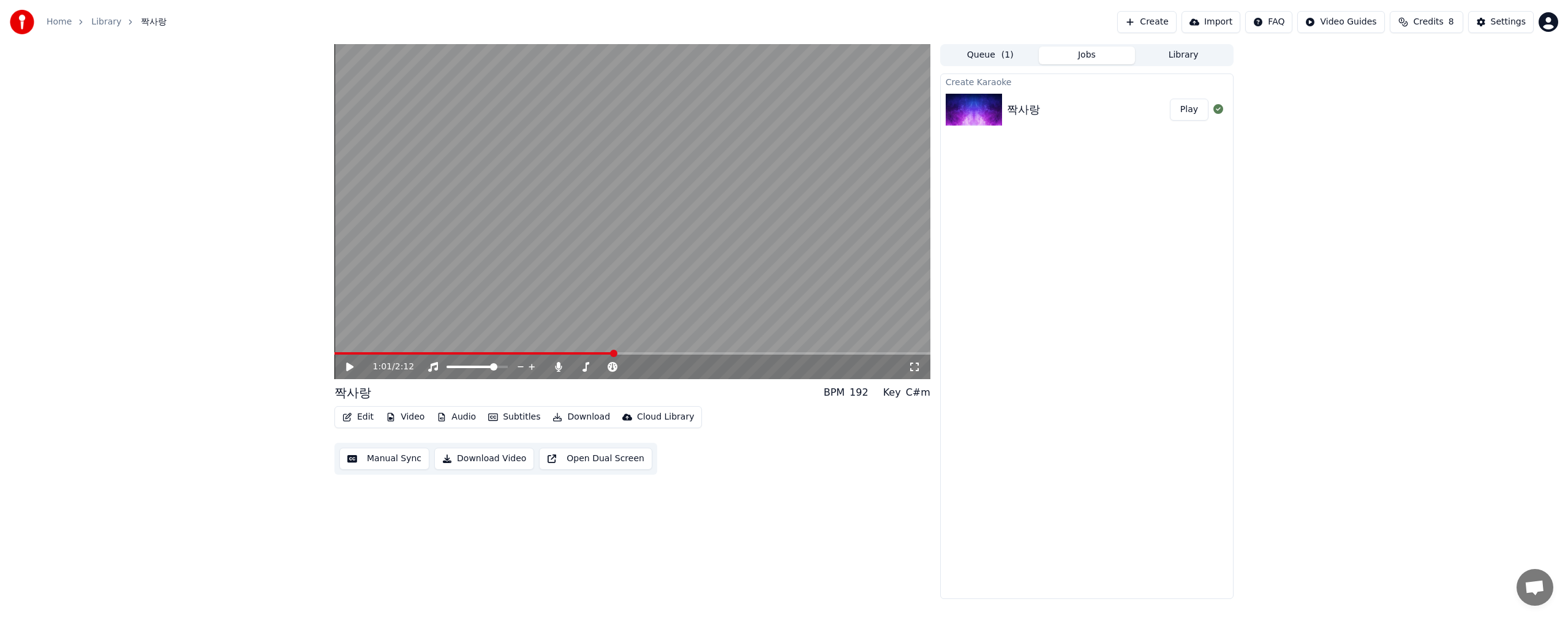
click at [153, 345] on div "1:01 / 2:12 짝사랑 BPM 192 Key C#m Edit Video Audio Subtitles Download Cloud Libra…" at bounding box center [784, 321] width 1568 height 555
click at [517, 420] on button "Subtitles" at bounding box center [514, 417] width 62 height 17
click at [587, 418] on button "Download" at bounding box center [580, 417] width 67 height 17
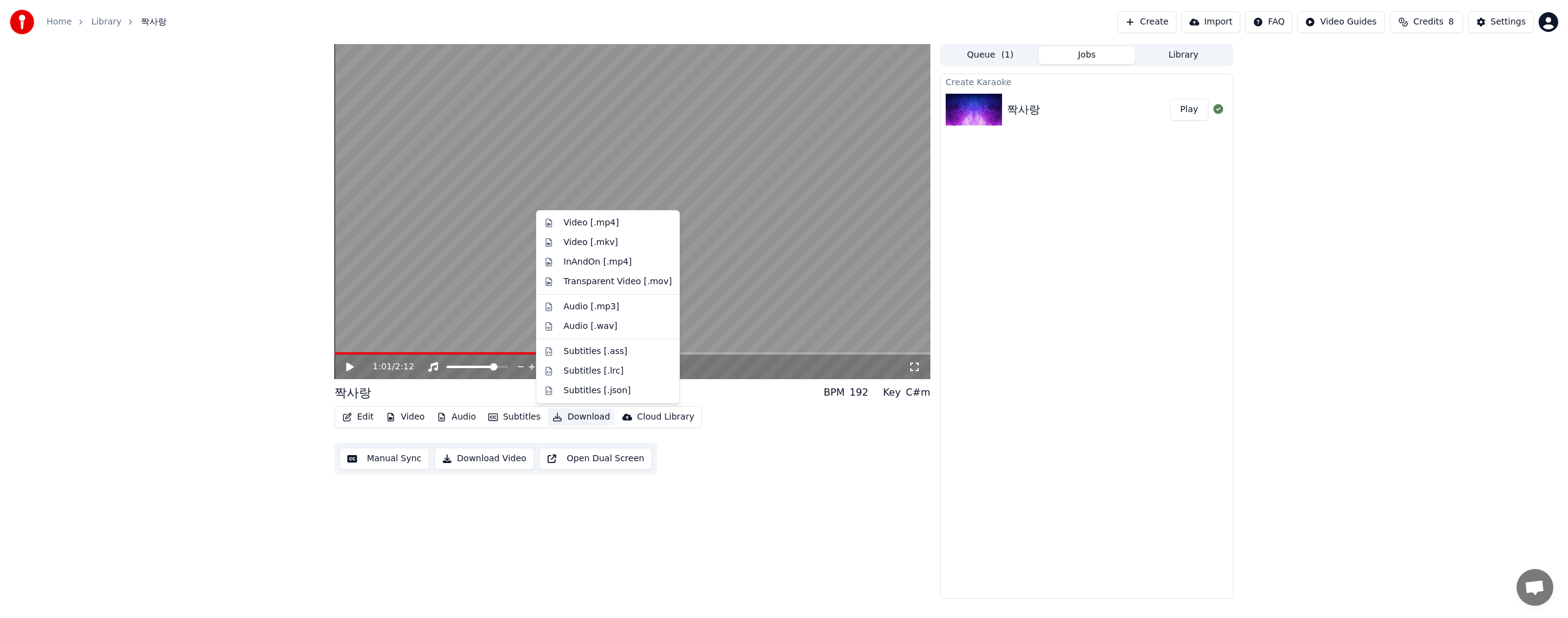
click at [478, 568] on div "1:01 / 2:12 짝사랑 BPM 192 Key C#m Edit Video Audio Subtitles Download Cloud Libra…" at bounding box center [632, 321] width 596 height 555
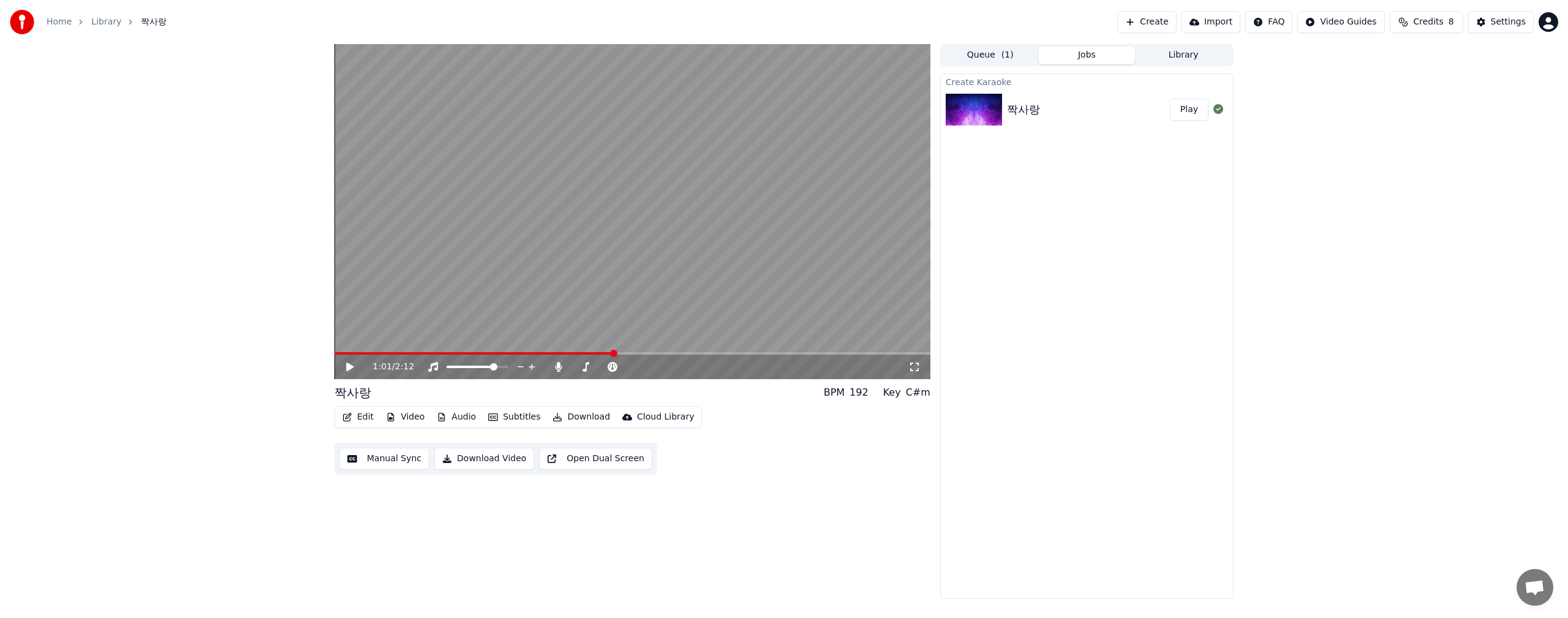
click at [110, 25] on link "Library" at bounding box center [106, 21] width 30 height 12
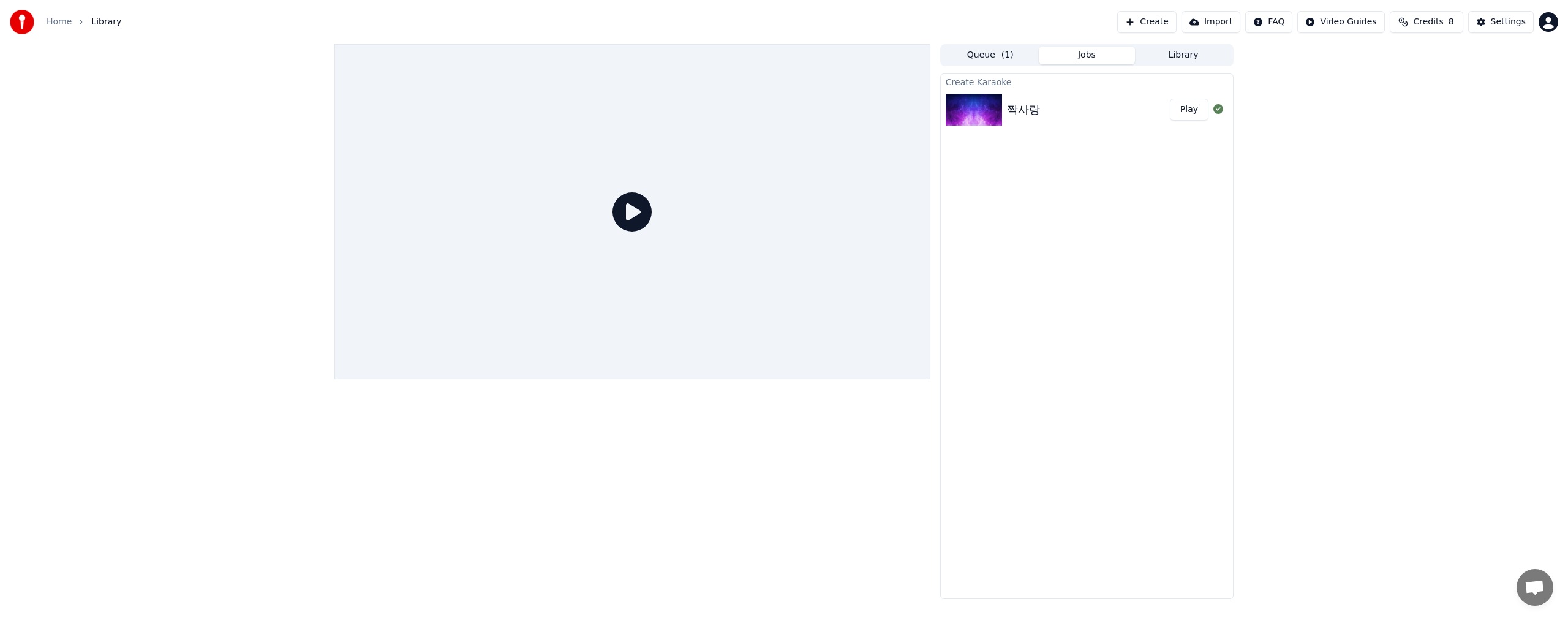
click at [635, 213] on icon at bounding box center [631, 212] width 39 height 39
click at [1069, 125] on div "짝사랑 Play" at bounding box center [1087, 109] width 292 height 42
click at [1188, 112] on button "Play" at bounding box center [1189, 109] width 39 height 22
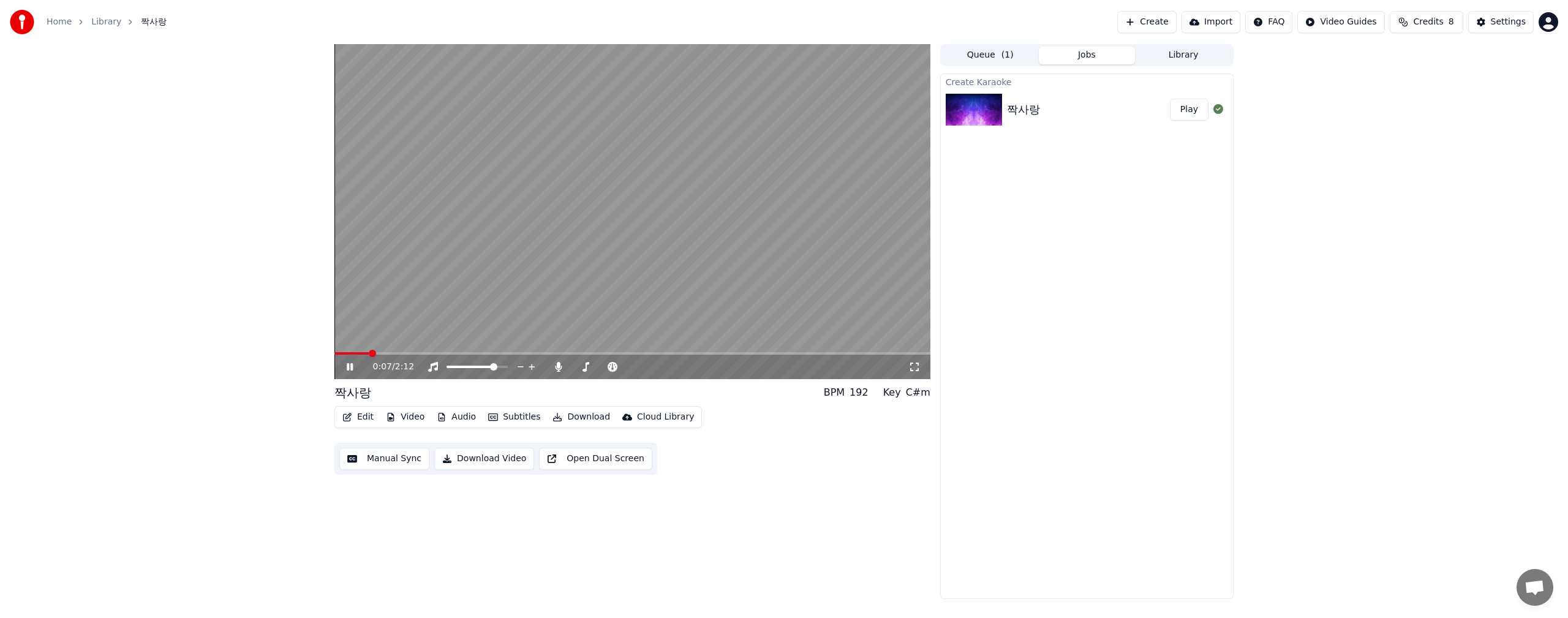
click at [525, 421] on button "Subtitles" at bounding box center [514, 417] width 62 height 17
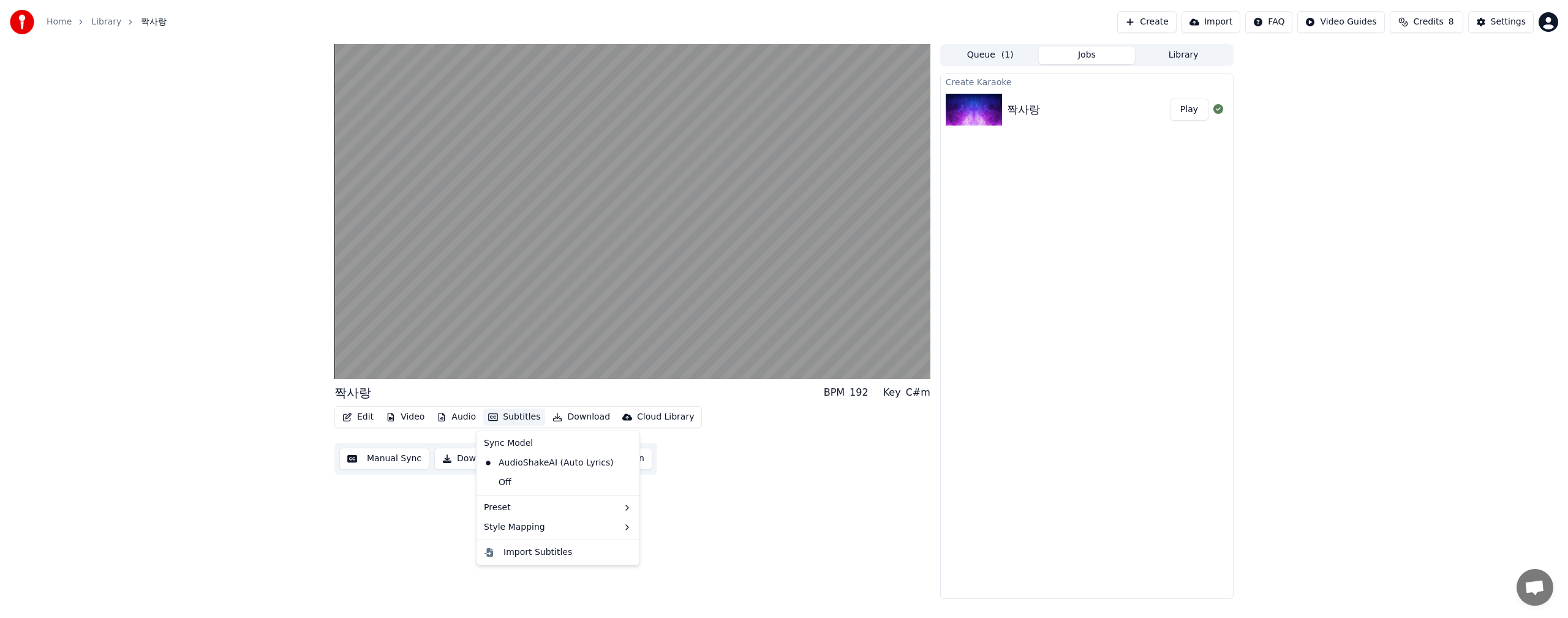
click at [1400, 332] on div "짝사랑 BPM 192 Key C#m Edit Video Audio Subtitles Download Cloud Library Manual Sy…" at bounding box center [784, 321] width 1568 height 555
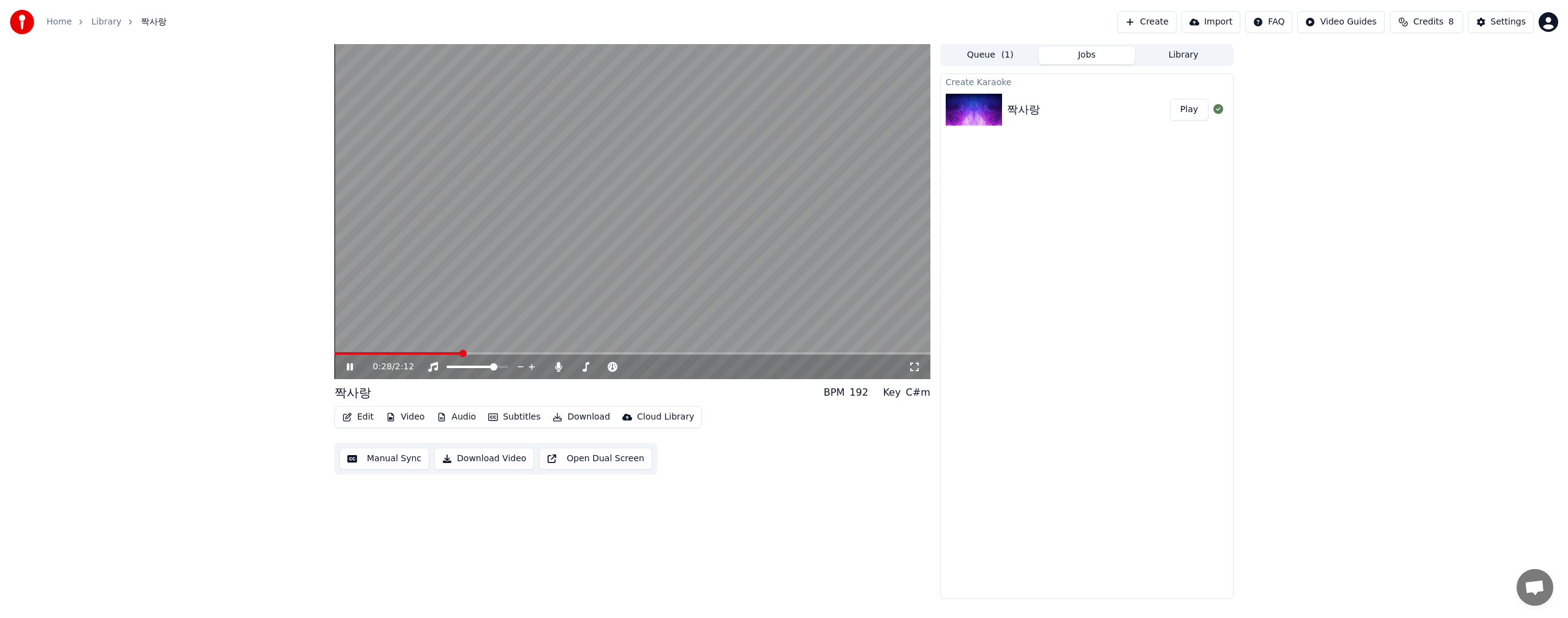
click at [683, 168] on video at bounding box center [632, 211] width 596 height 335
